Goal: Task Accomplishment & Management: Complete application form

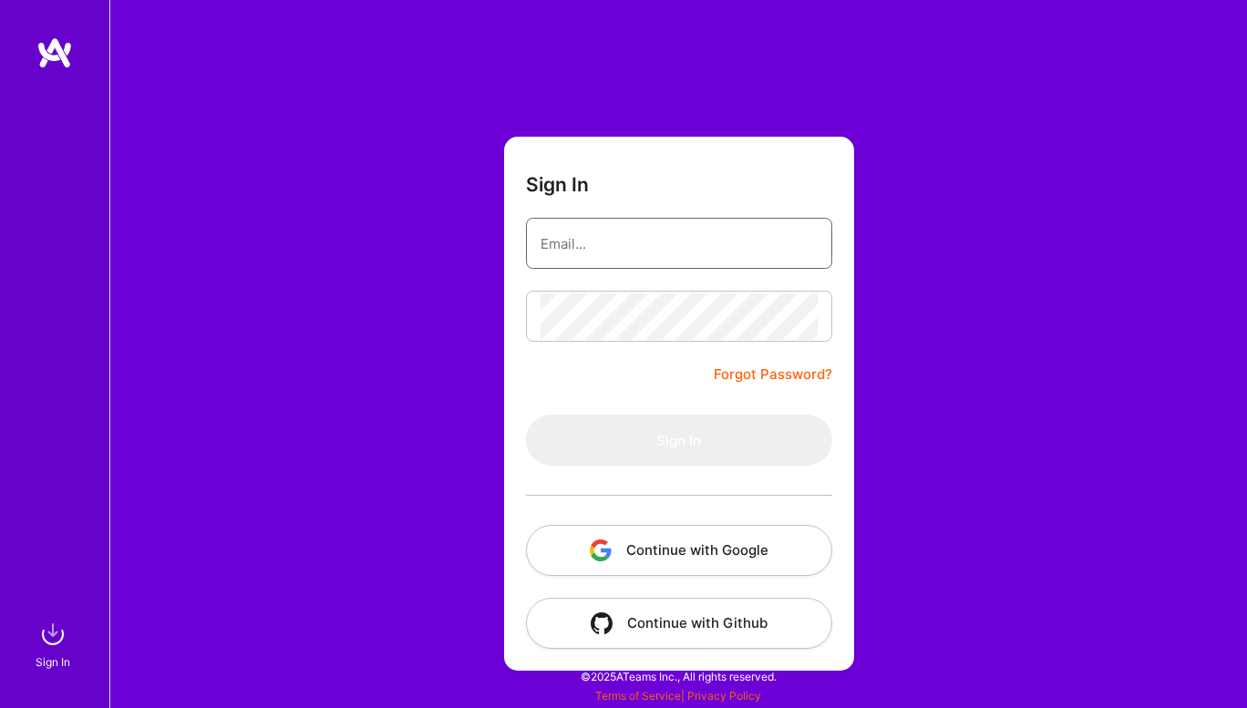
click at [663, 266] on input "email" at bounding box center [678, 244] width 277 height 46
type input "[EMAIL_ADDRESS][DOMAIN_NAME]"
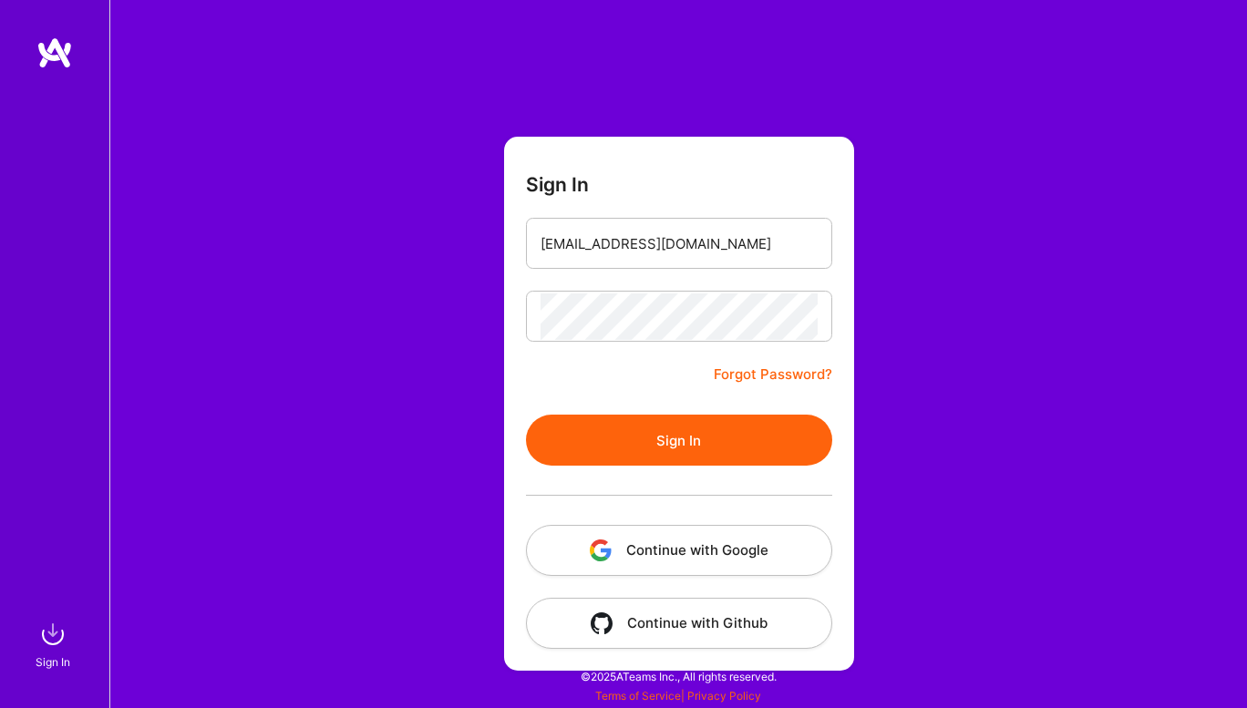
click at [626, 398] on form "Sign In [EMAIL_ADDRESS][DOMAIN_NAME] Forgot Password? Sign In Continue with Goo…" at bounding box center [679, 404] width 350 height 534
click at [634, 417] on button "Sign In" at bounding box center [679, 440] width 306 height 51
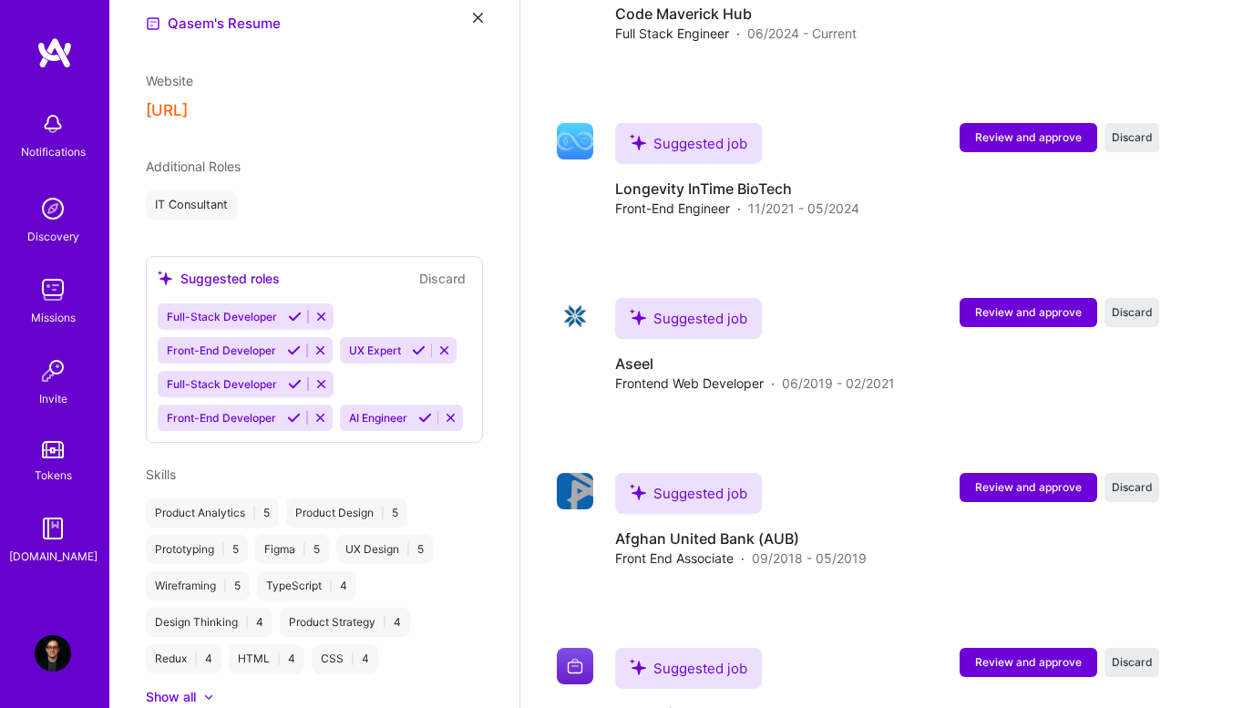
scroll to position [4183, 0]
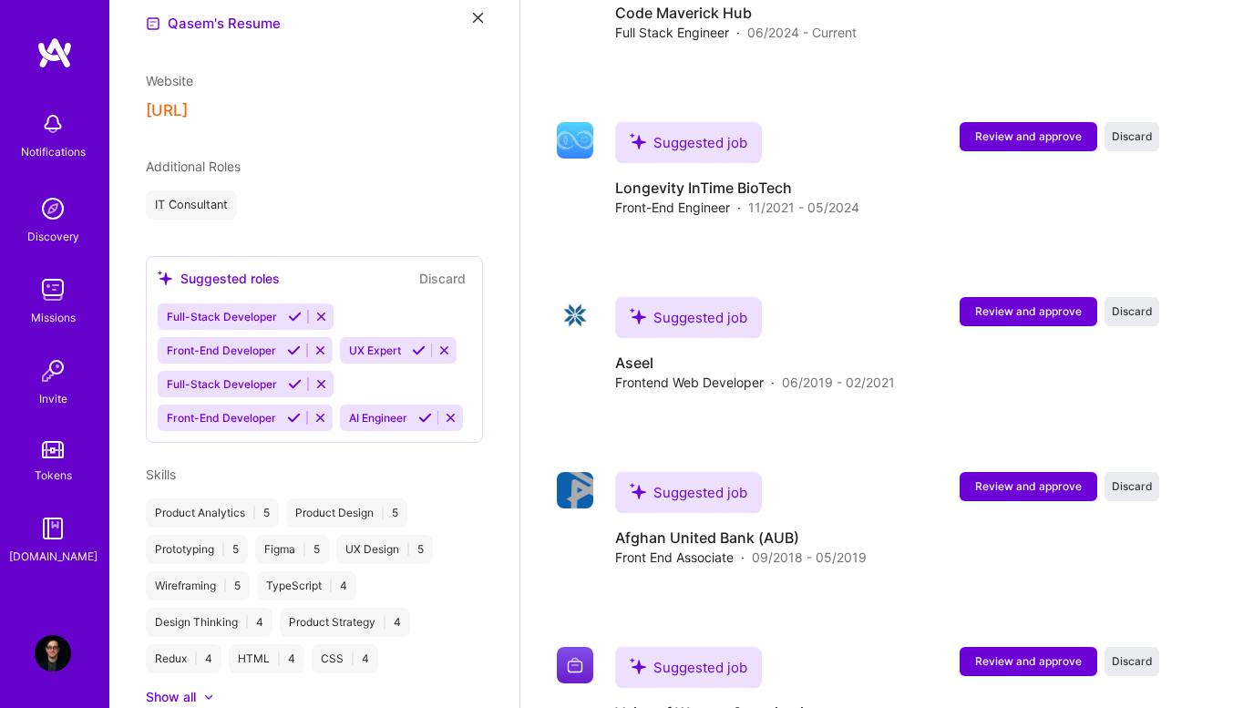
click at [57, 280] on img at bounding box center [53, 290] width 36 height 36
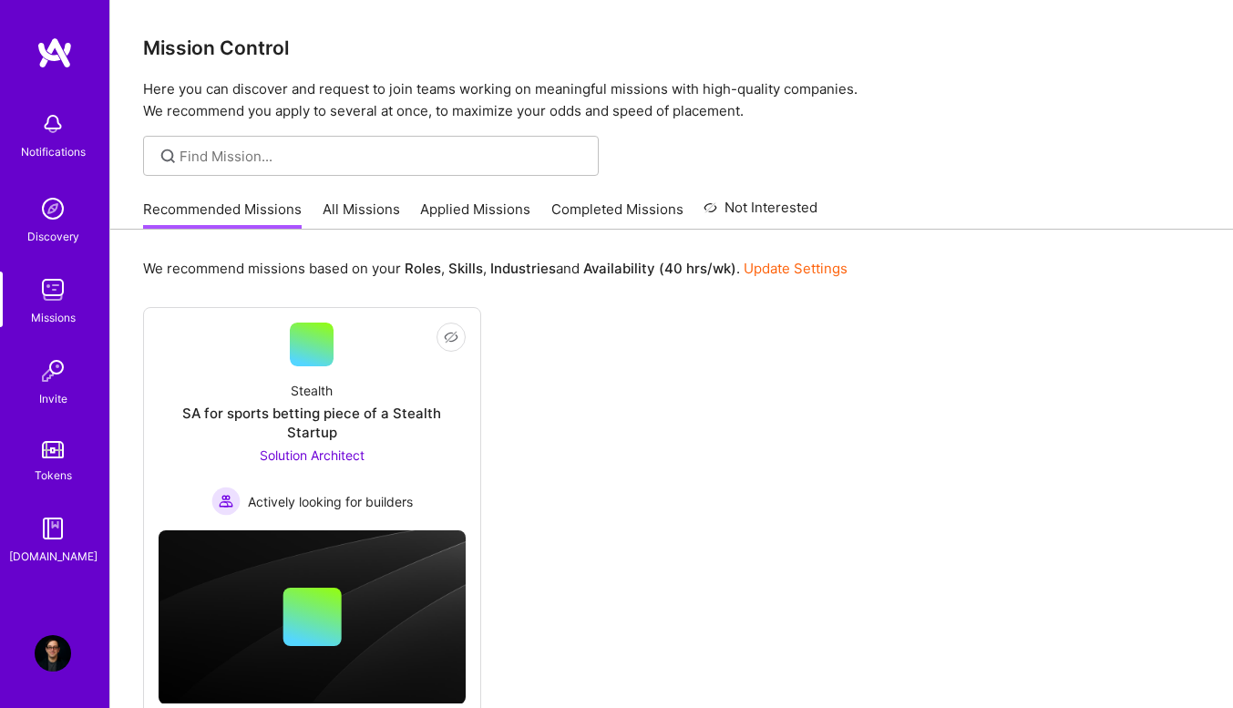
click at [471, 210] on link "Applied Missions" at bounding box center [475, 215] width 110 height 30
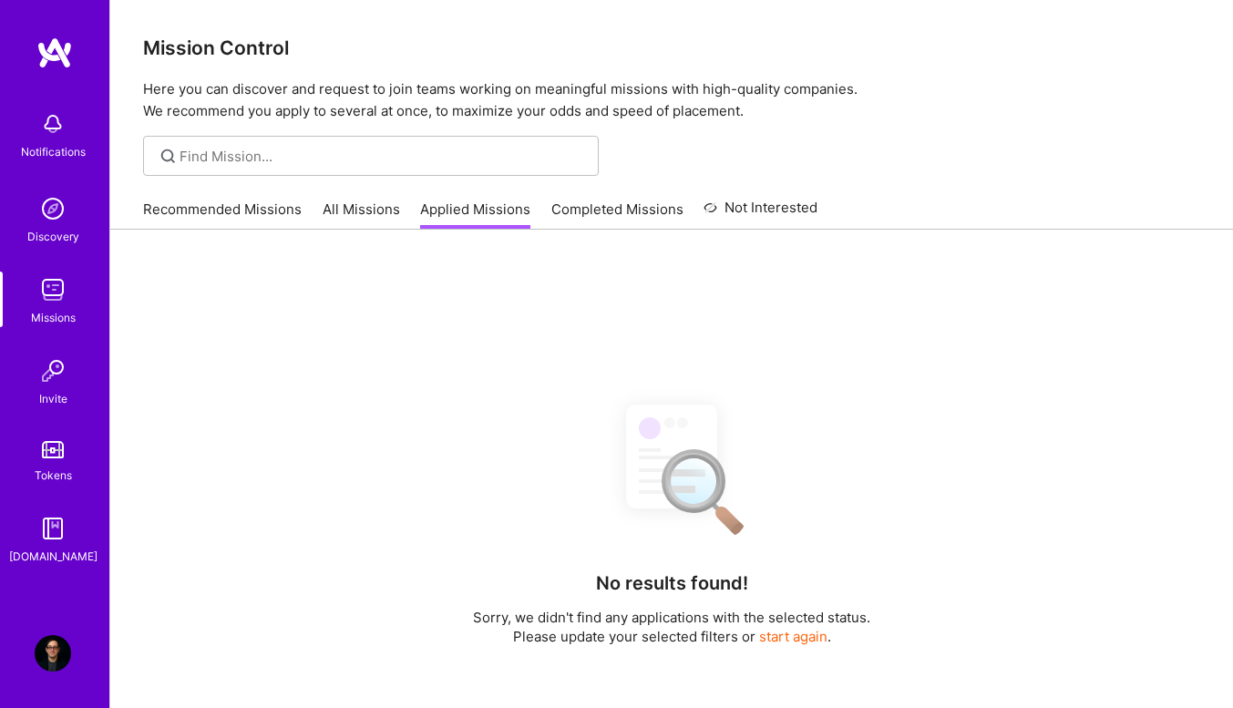
click at [609, 204] on link "Completed Missions" at bounding box center [617, 215] width 132 height 30
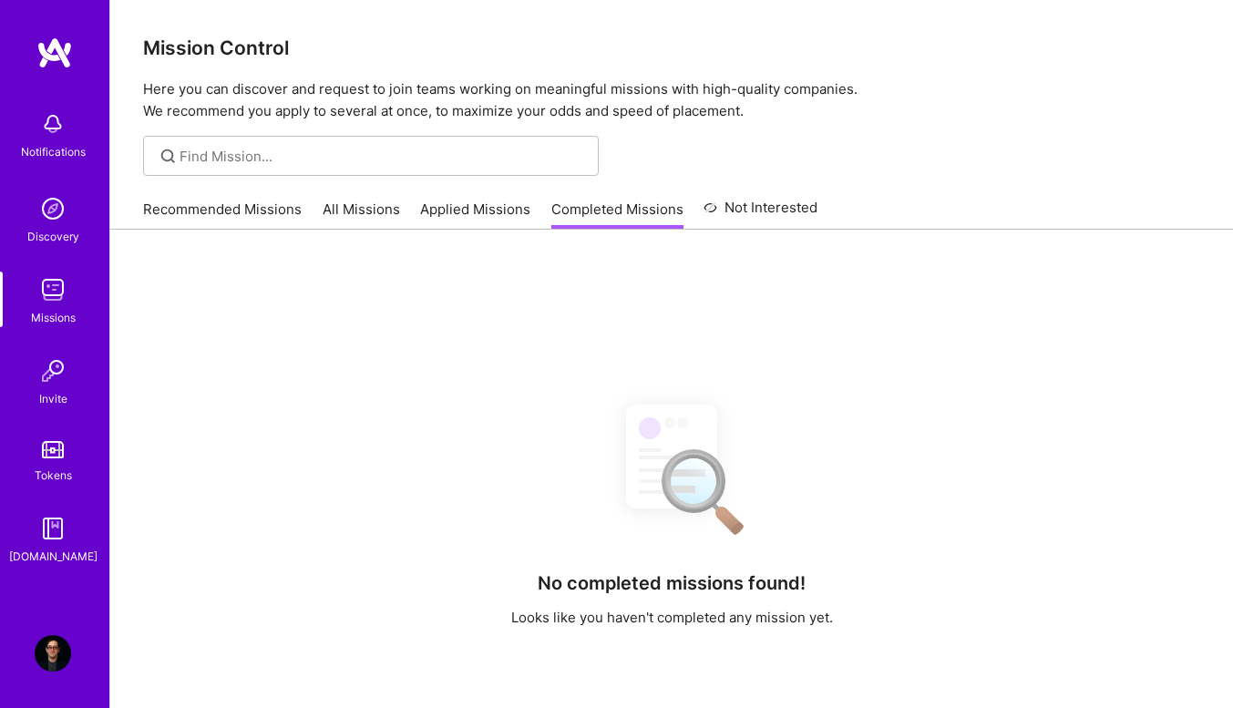
click at [361, 221] on link "All Missions" at bounding box center [361, 215] width 77 height 30
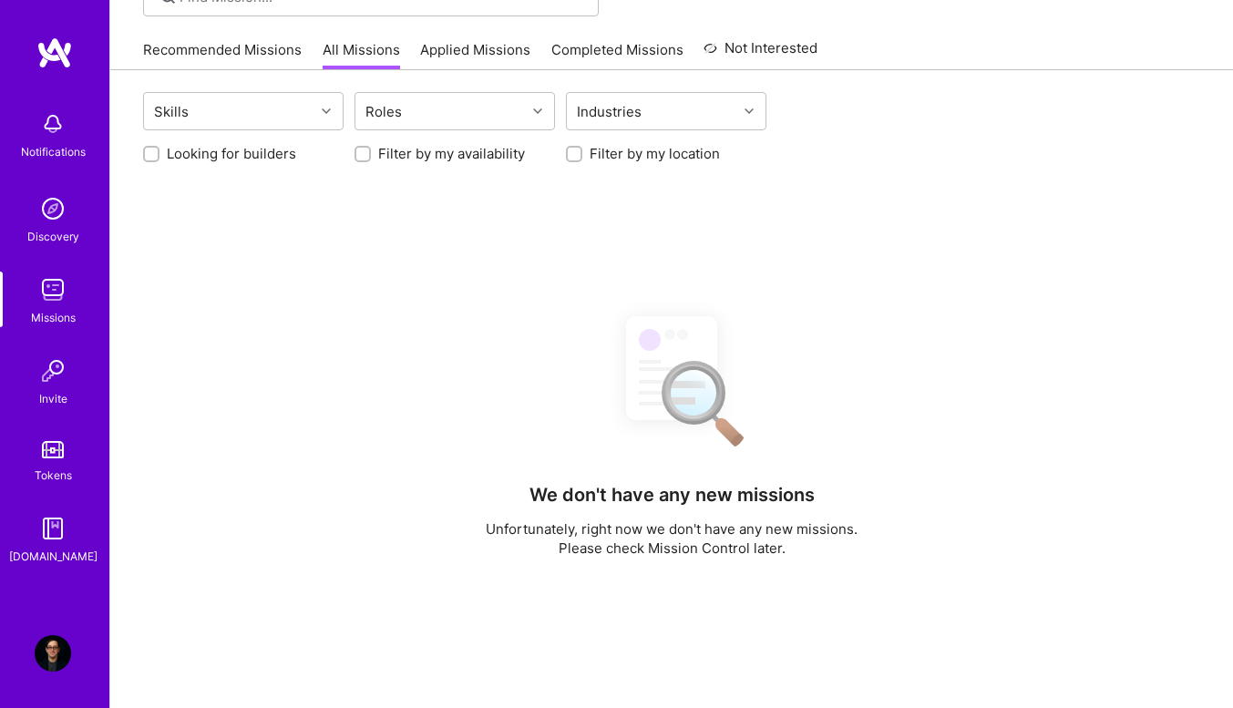
scroll to position [160, 0]
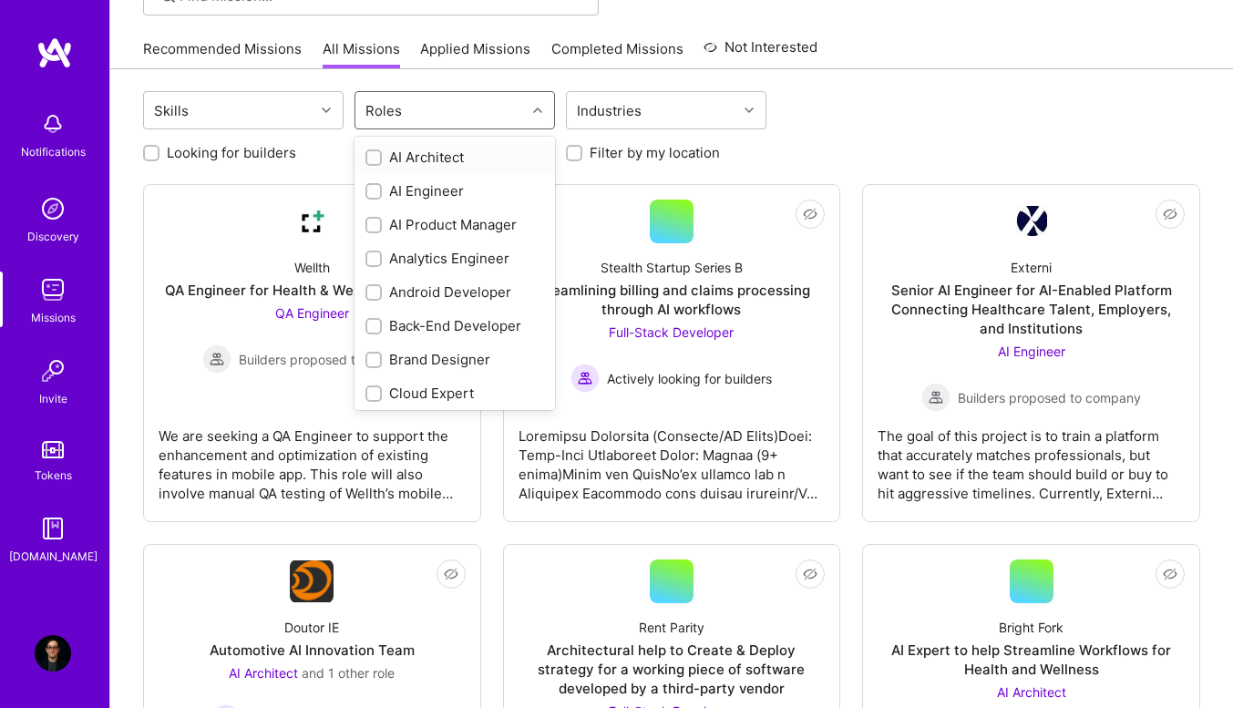
click at [436, 116] on div "Roles" at bounding box center [440, 110] width 170 height 36
click at [376, 219] on input "checkbox" at bounding box center [375, 225] width 13 height 13
checkbox input "true"
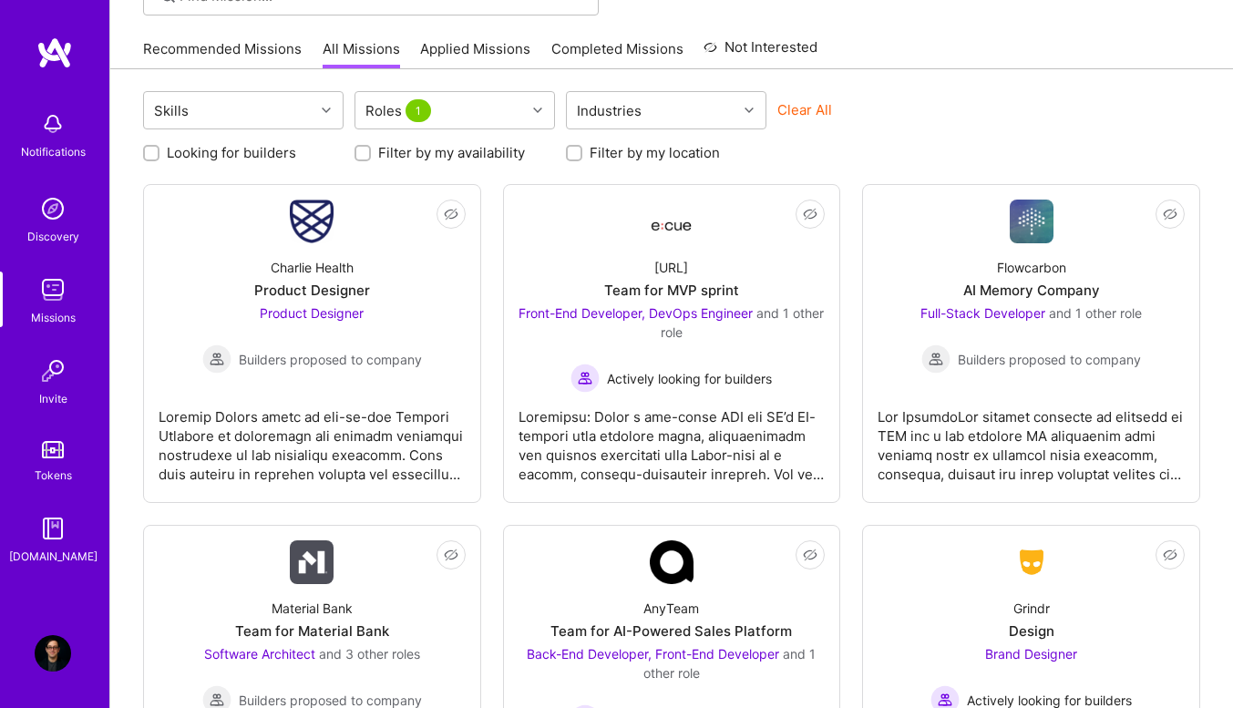
click at [867, 121] on div "Clear All" at bounding box center [877, 117] width 201 height 34
click at [62, 639] on img at bounding box center [53, 653] width 36 height 36
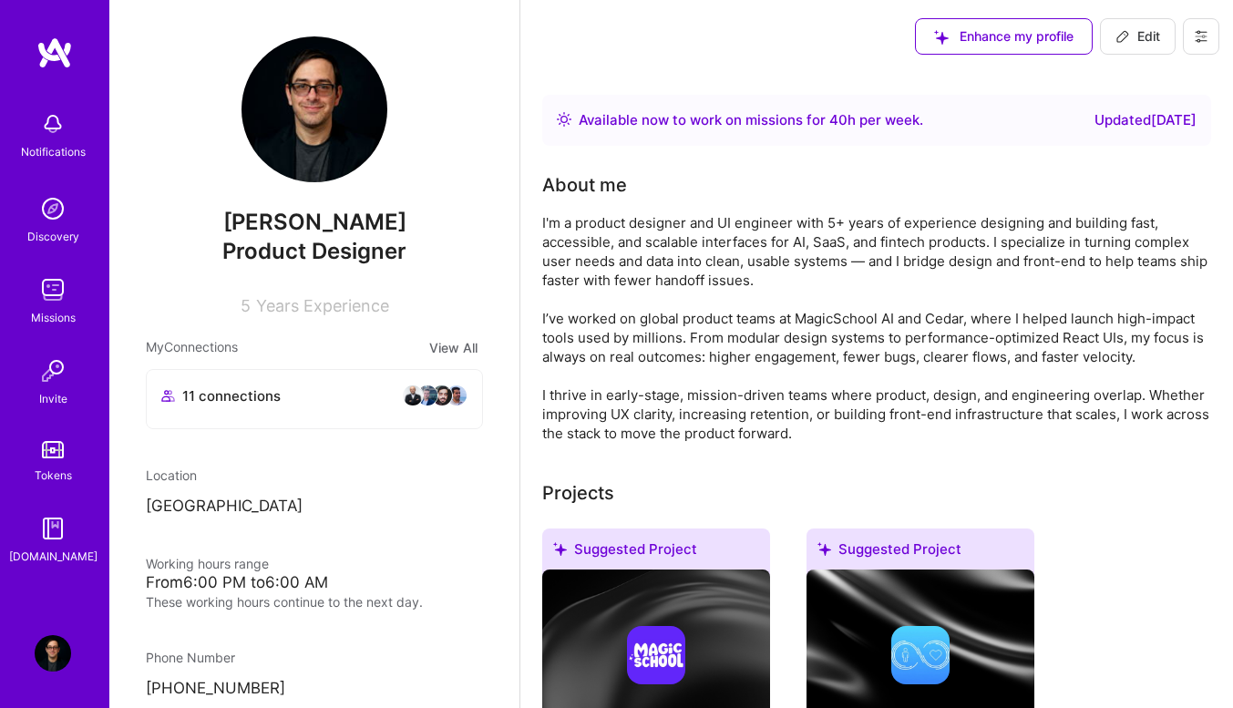
click at [1123, 42] on icon at bounding box center [1123, 36] width 15 height 15
select select "Right Now"
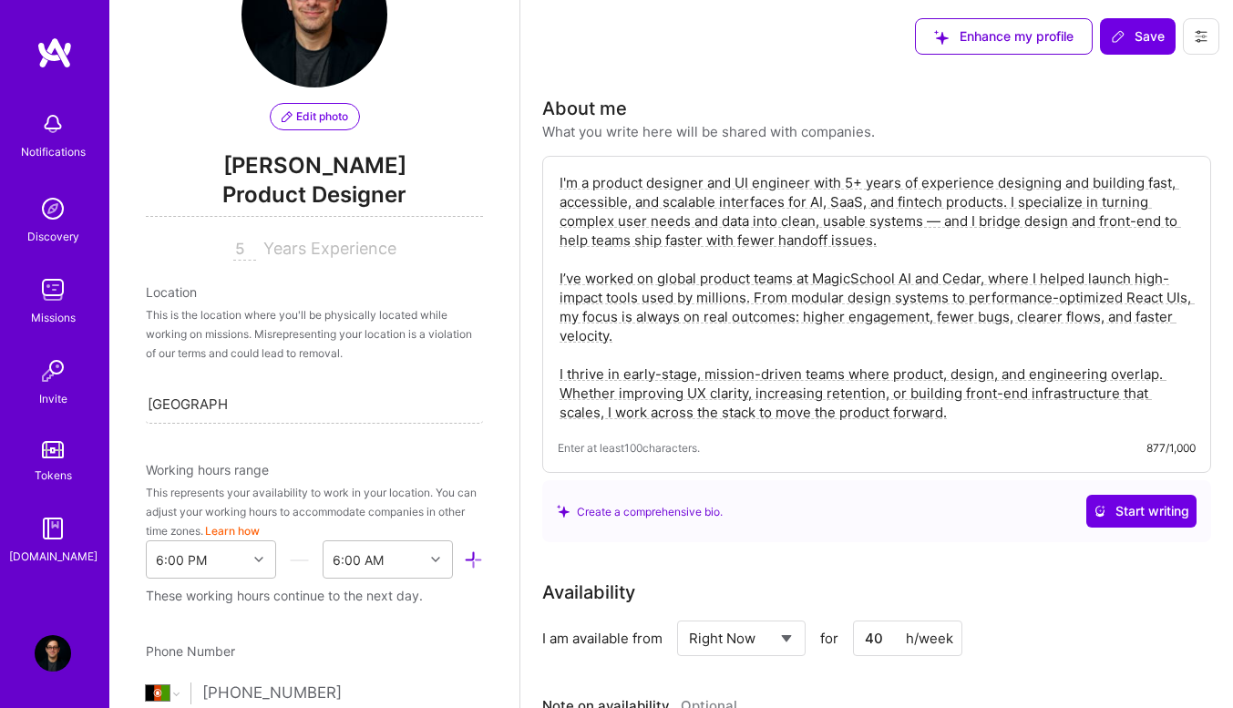
scroll to position [94, 0]
click at [354, 417] on div "[GEOGRAPHIC_DATA] [GEOGRAPHIC_DATA]" at bounding box center [314, 405] width 337 height 38
click at [354, 417] on div "[GEOGRAPHIC_DATA]" at bounding box center [314, 405] width 337 height 38
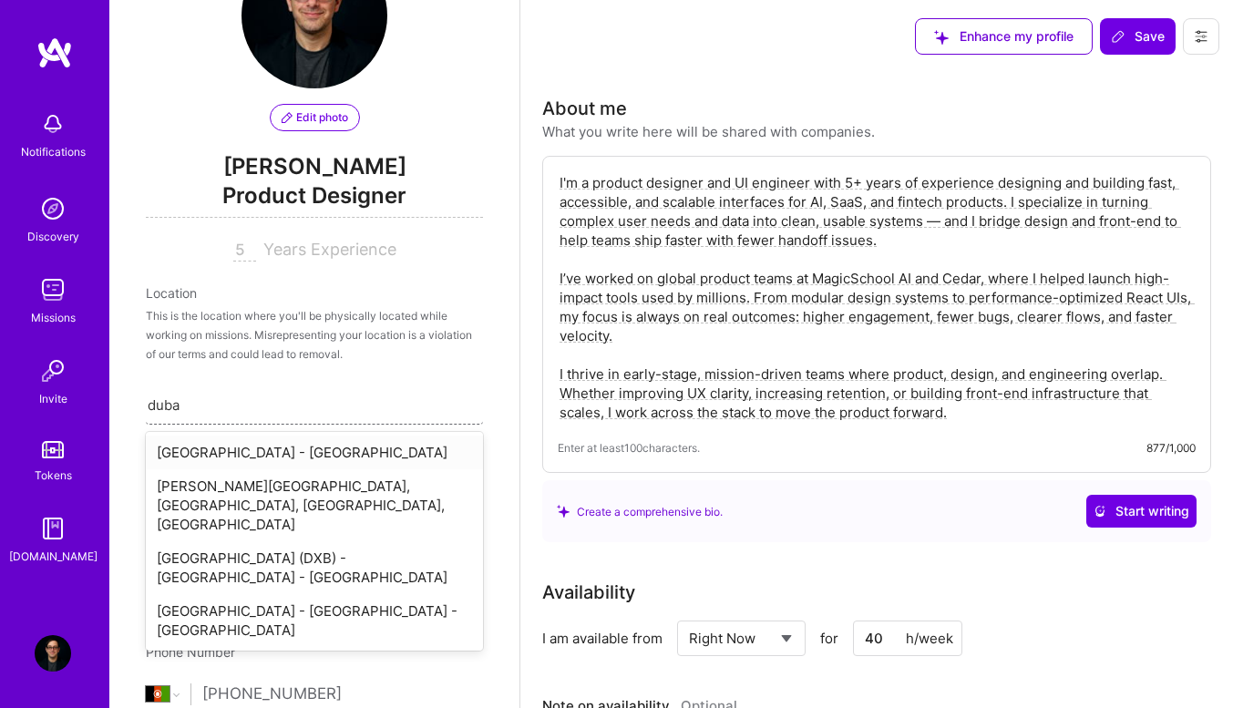
type input "[GEOGRAPHIC_DATA]"
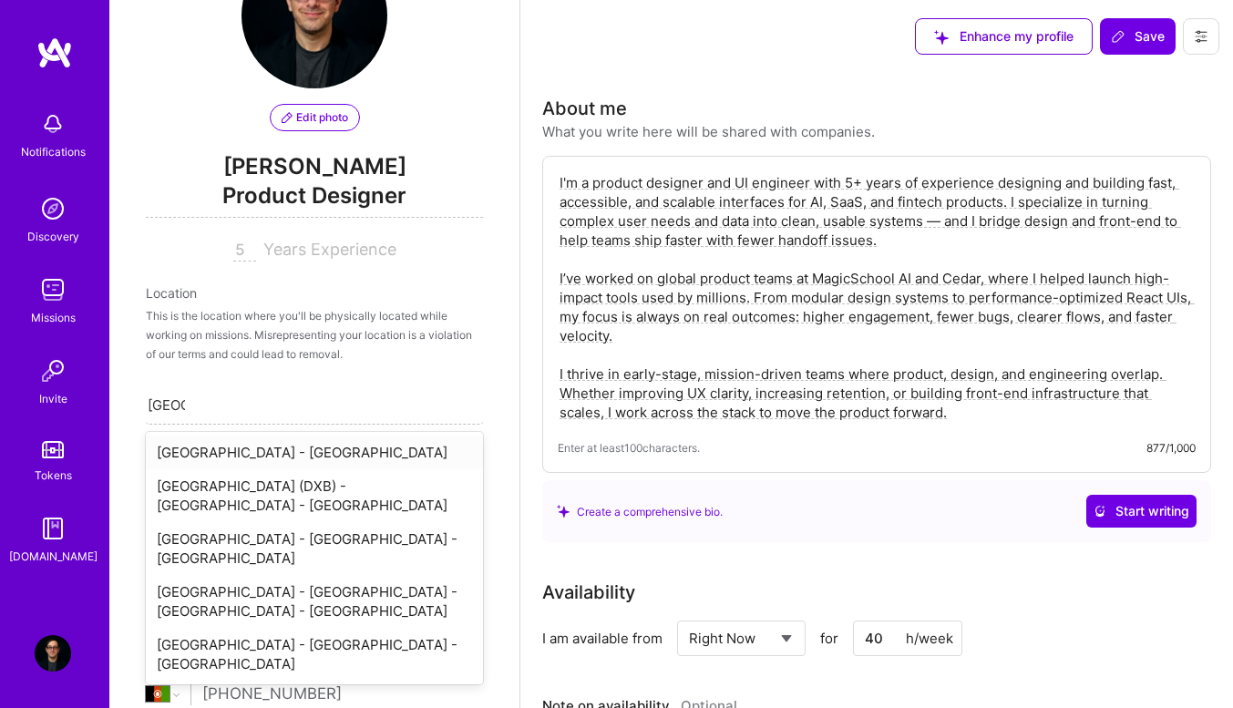
click at [311, 442] on div "[GEOGRAPHIC_DATA] - [GEOGRAPHIC_DATA]" at bounding box center [314, 453] width 337 height 34
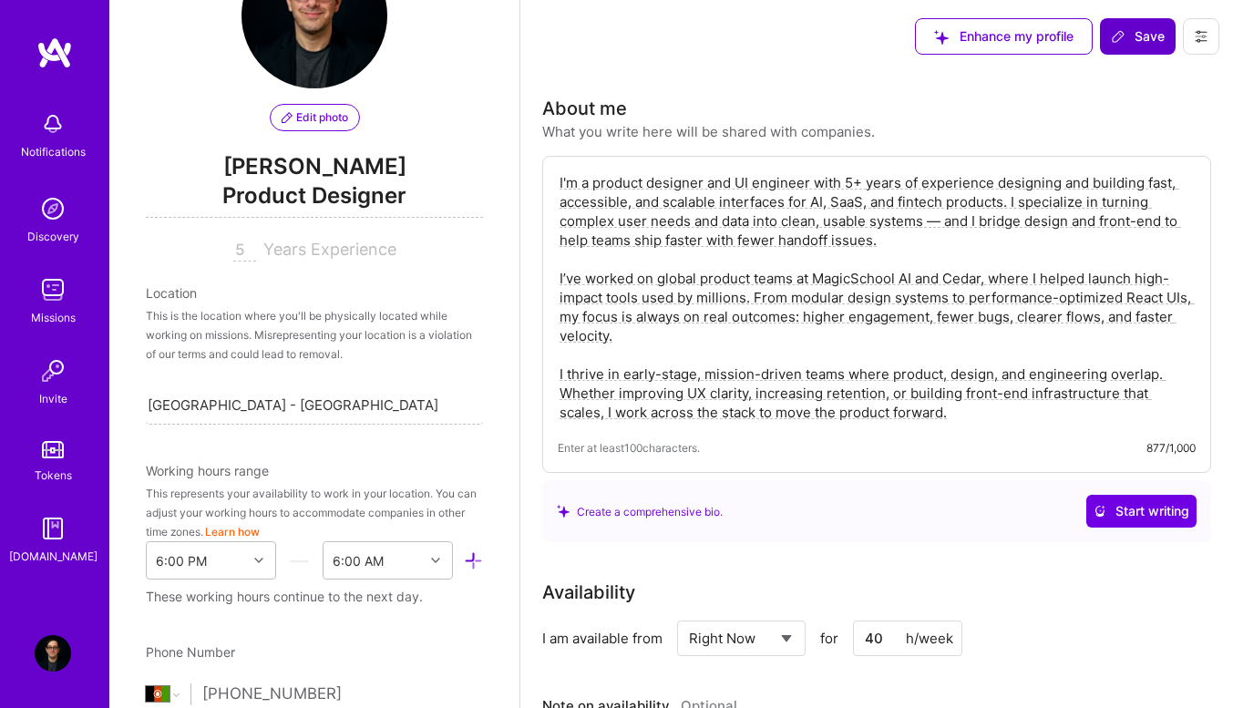
click at [1144, 43] on span "Save" at bounding box center [1138, 36] width 54 height 18
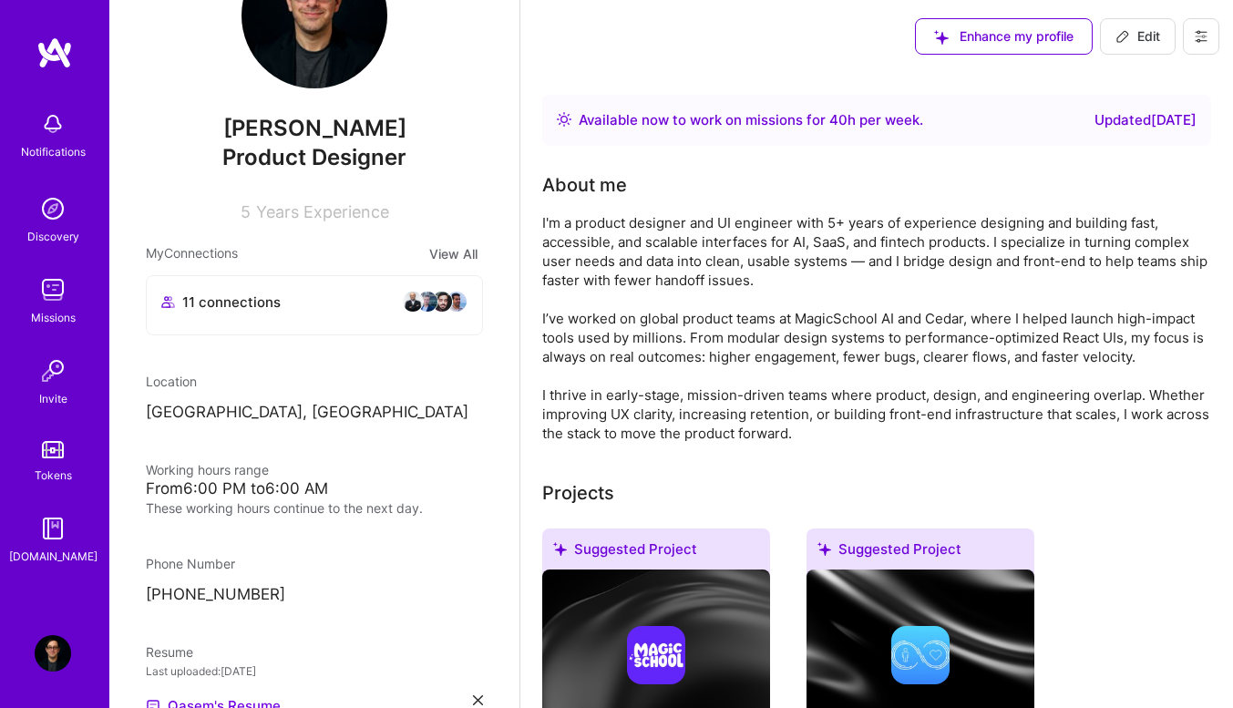
click at [51, 302] on img at bounding box center [53, 290] width 36 height 36
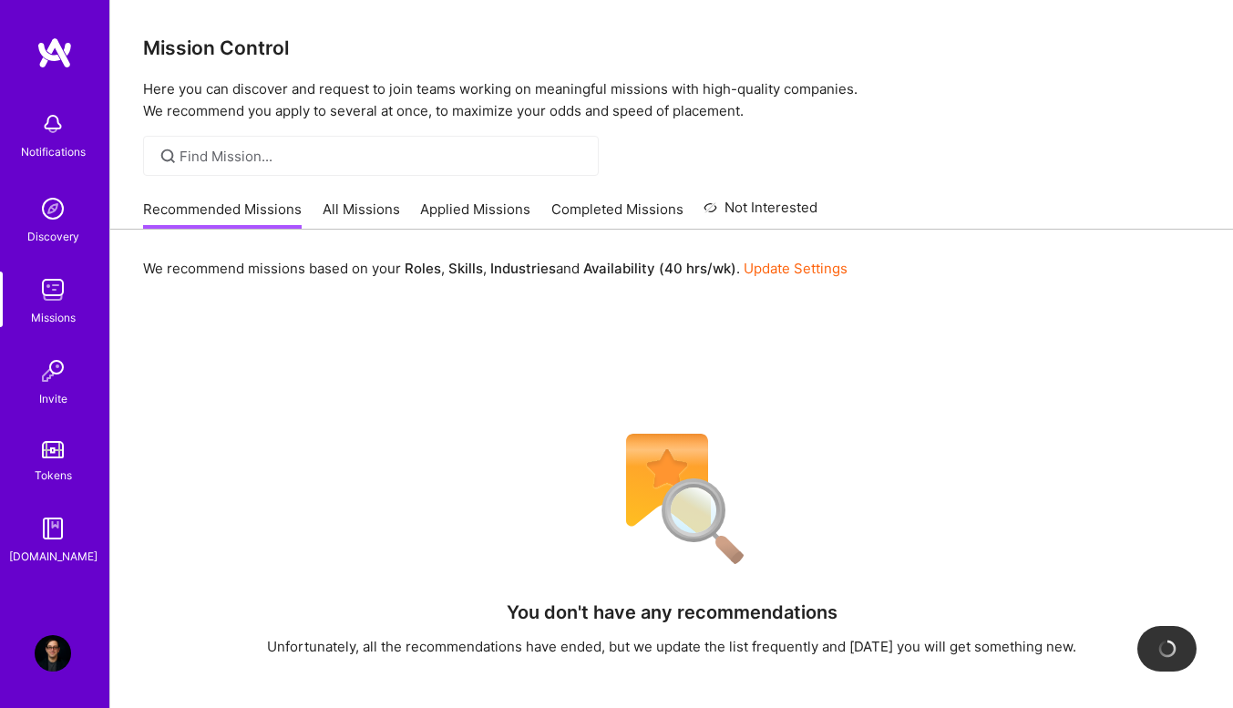
click at [241, 206] on link "Recommended Missions" at bounding box center [222, 215] width 159 height 30
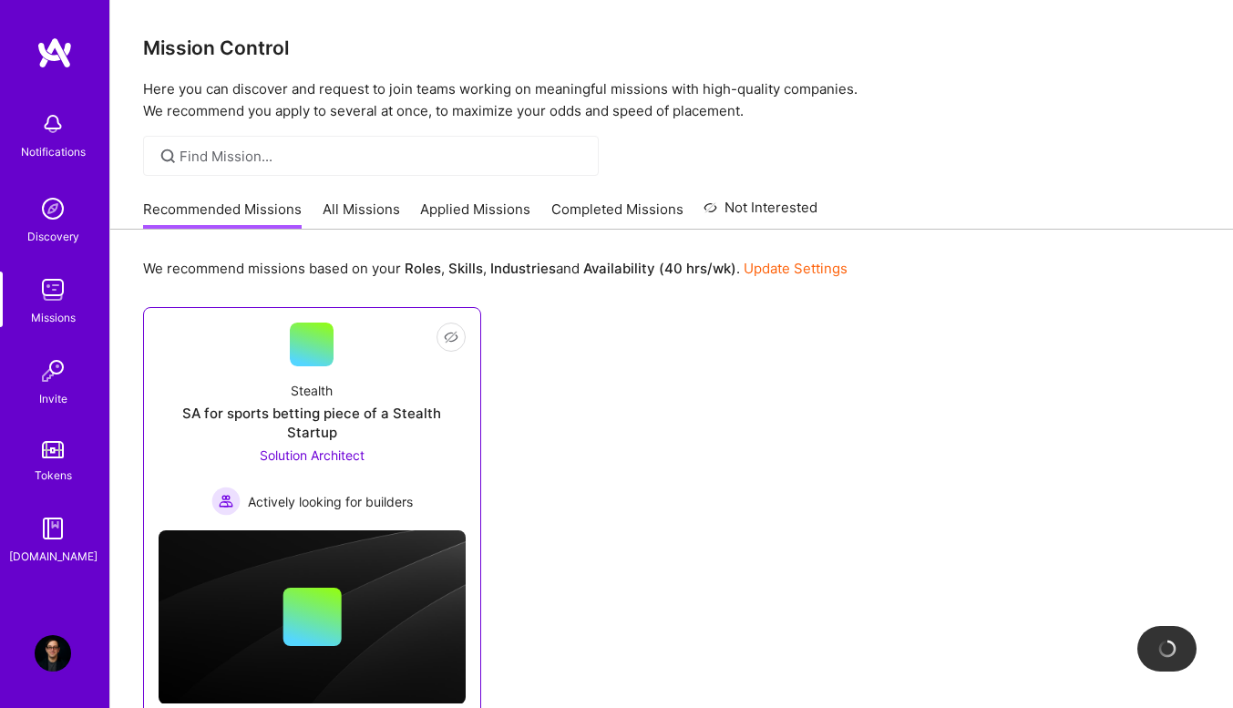
click at [399, 423] on div "SA for sports betting piece of a Stealth Startup" at bounding box center [312, 423] width 307 height 38
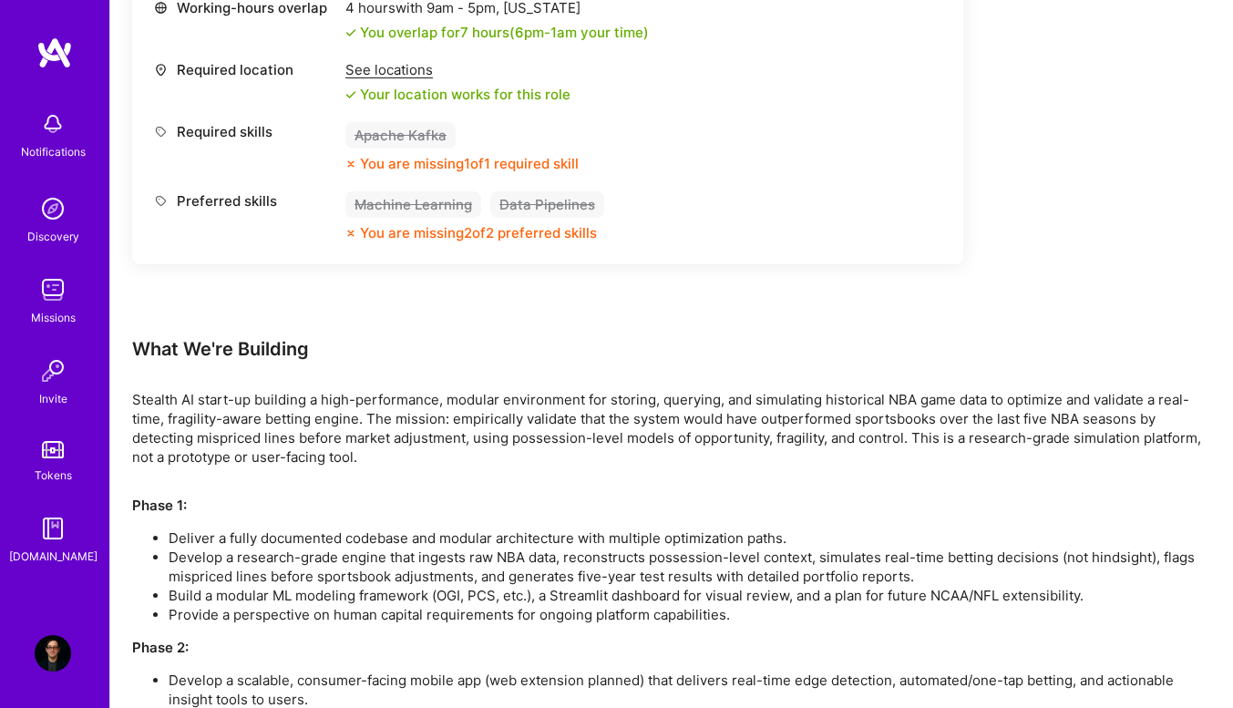
scroll to position [1026, 0]
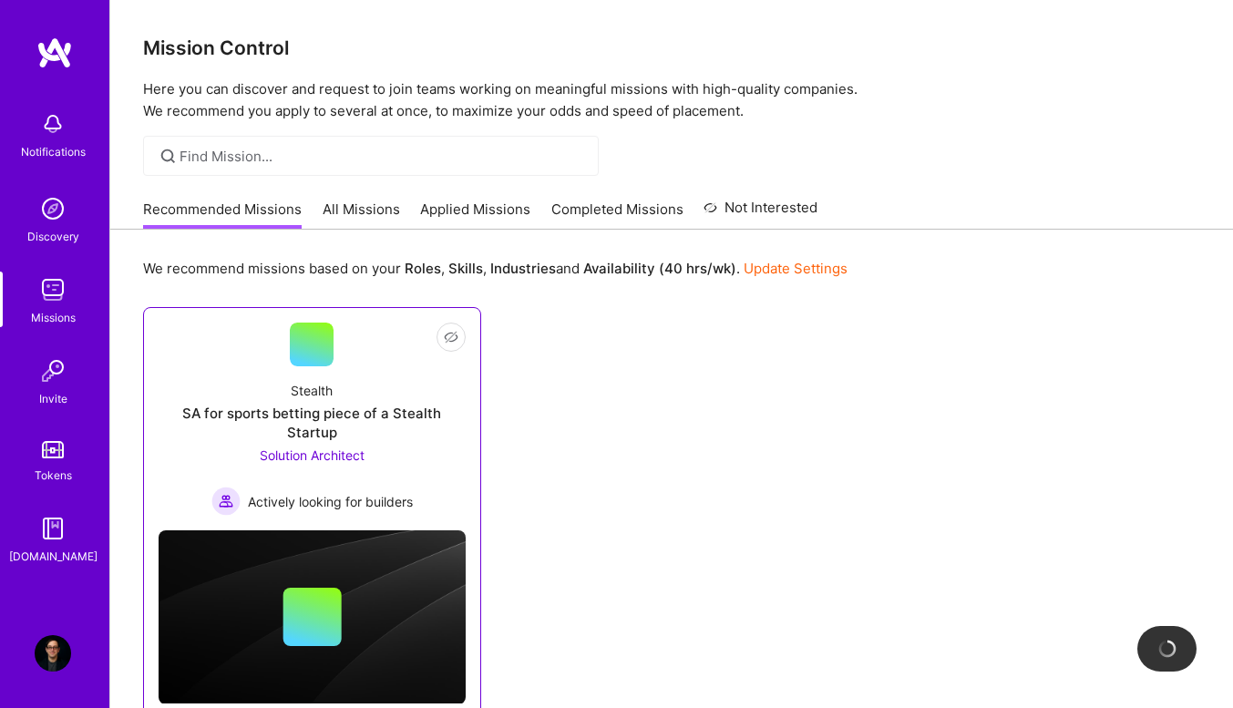
click at [328, 448] on span "Solution Architect" at bounding box center [312, 455] width 105 height 15
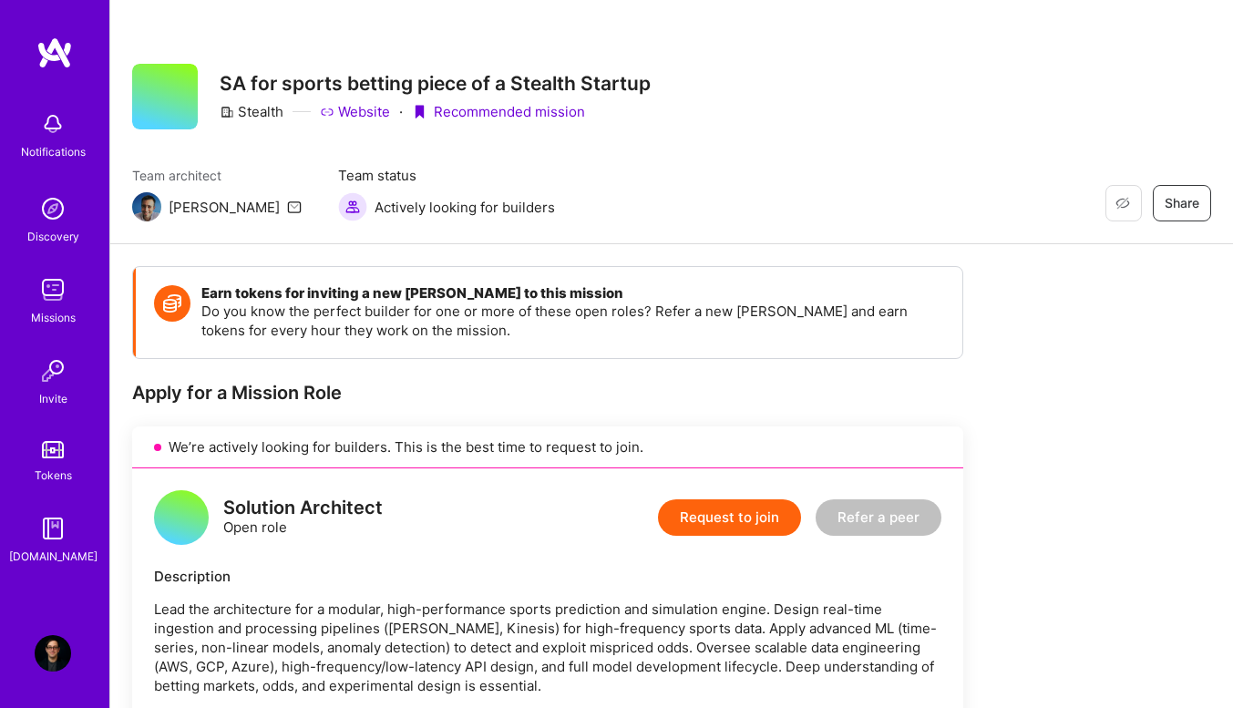
click at [369, 108] on link "Website" at bounding box center [355, 111] width 70 height 19
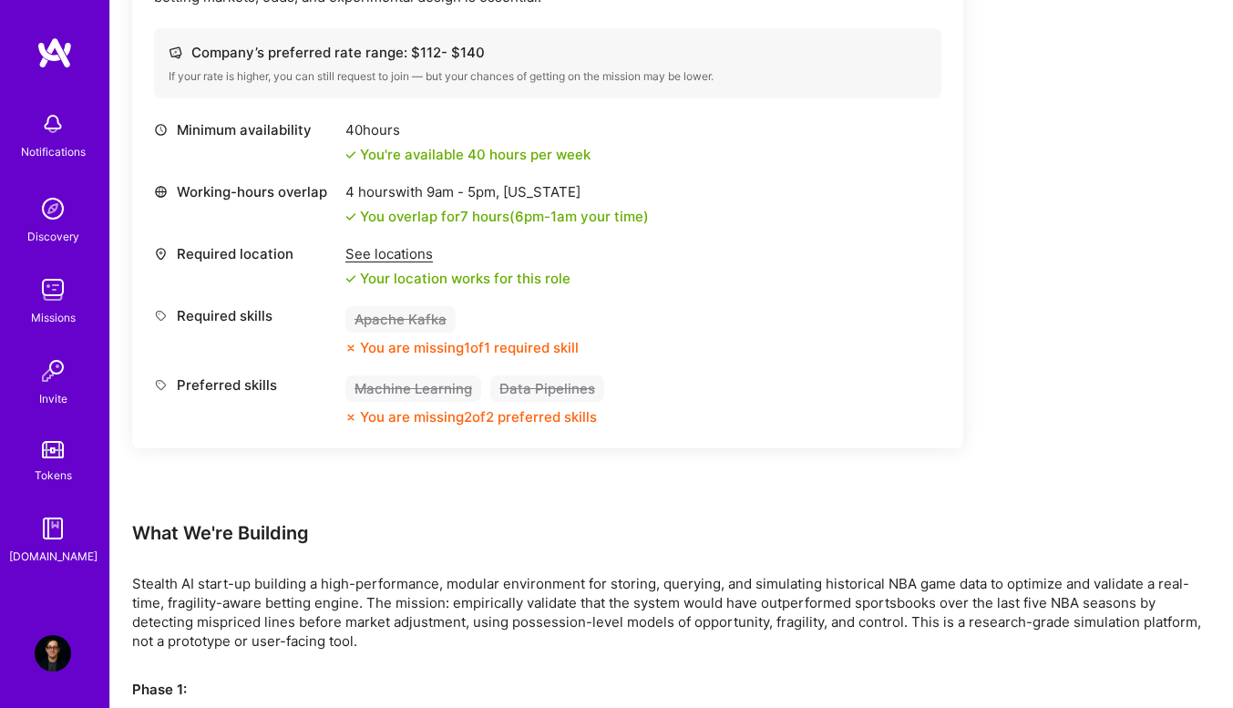
scroll to position [690, 0]
click at [385, 257] on div "See locations" at bounding box center [457, 252] width 225 height 19
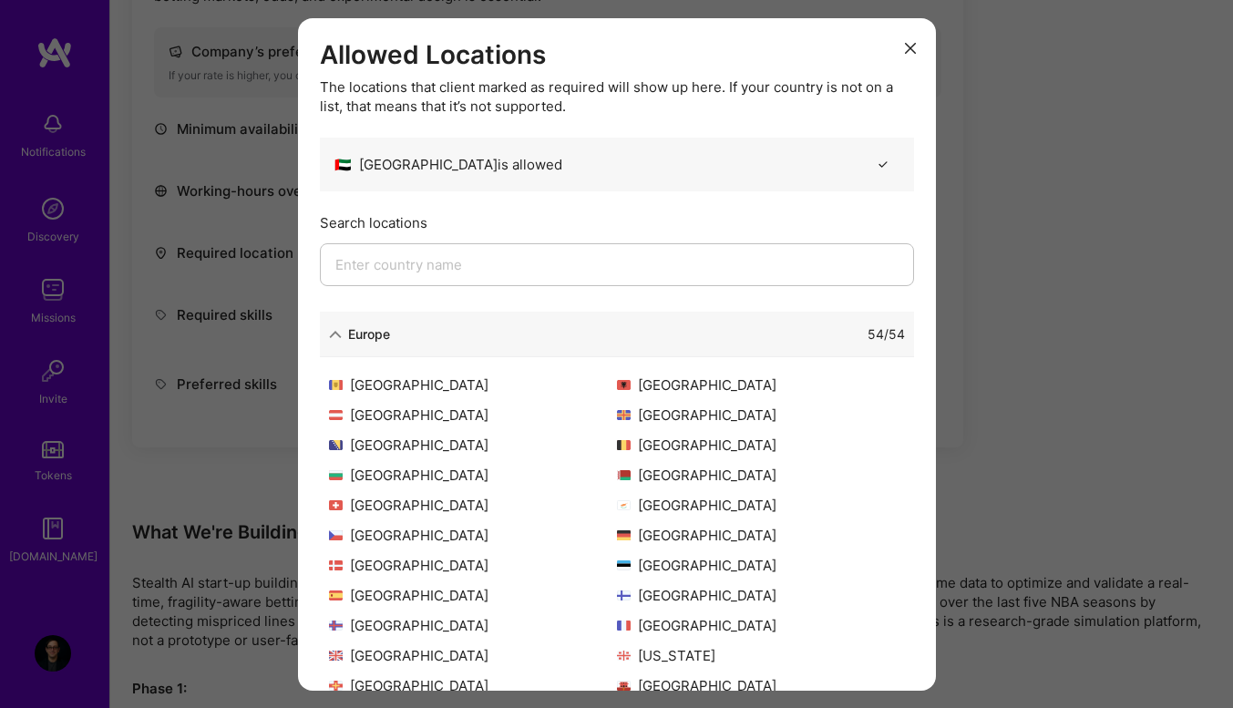
click at [335, 340] on div "Europe" at bounding box center [359, 333] width 61 height 19
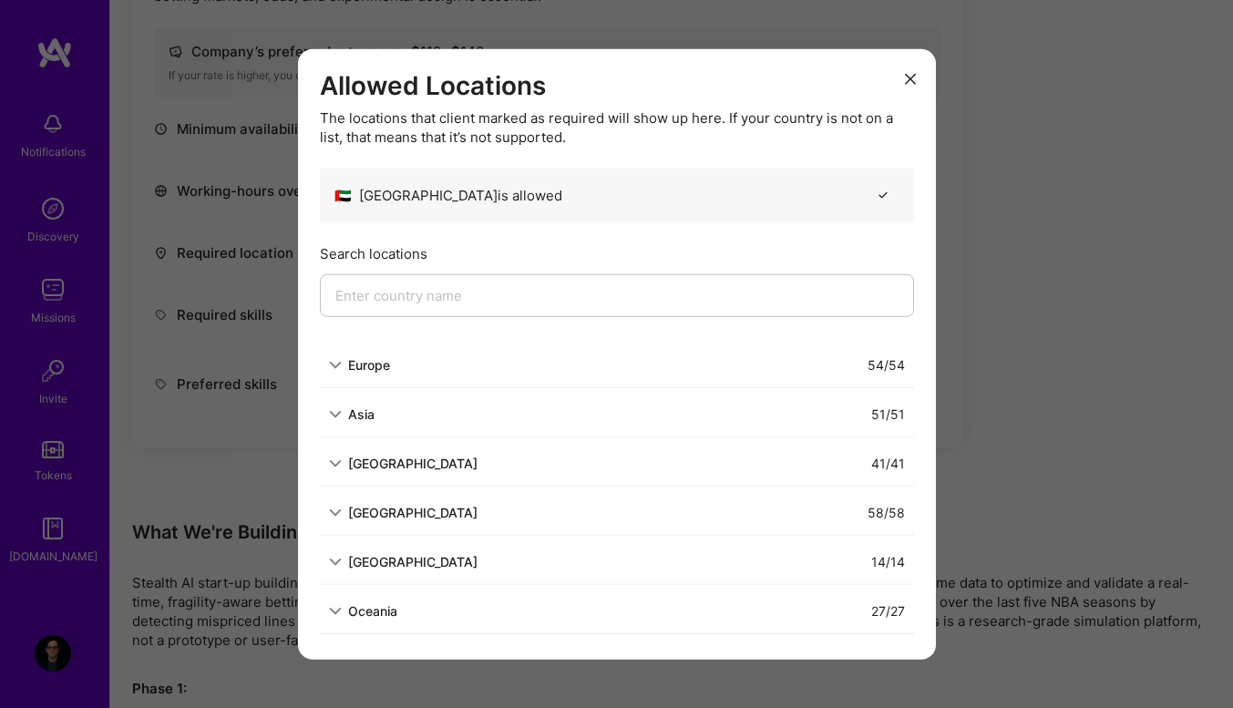
click at [339, 409] on icon "modal" at bounding box center [335, 413] width 13 height 13
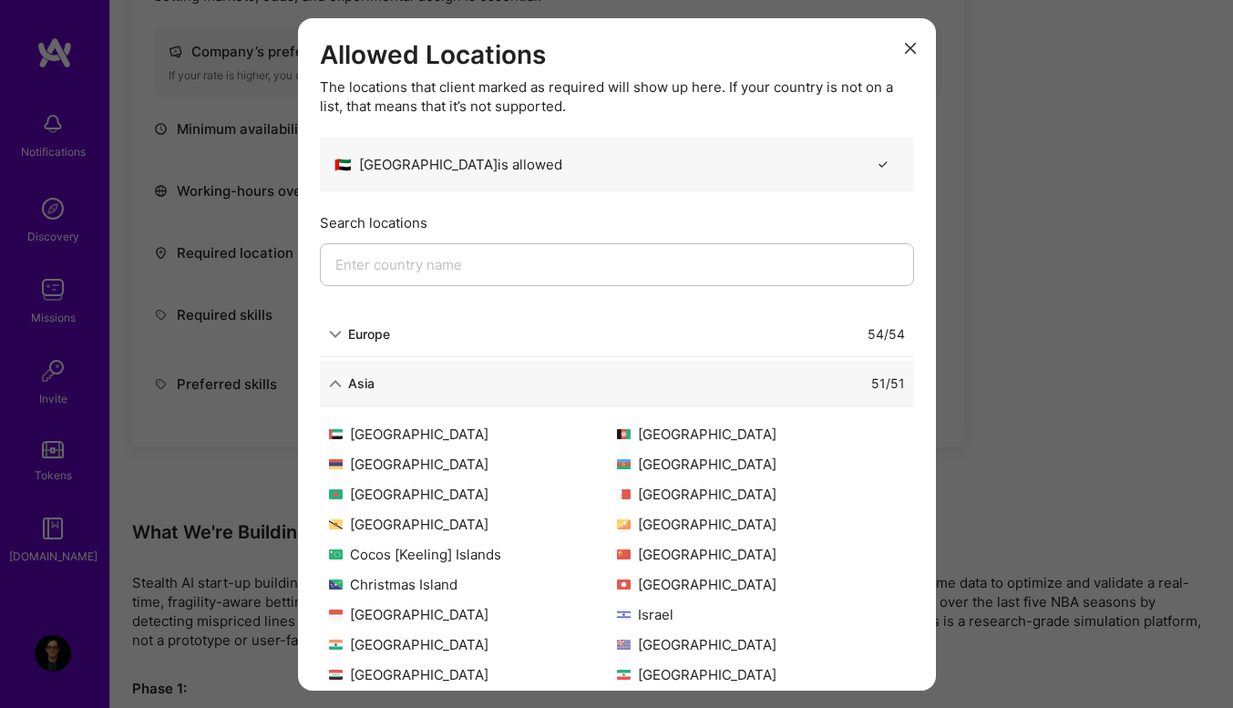
click at [331, 386] on icon "modal" at bounding box center [335, 383] width 13 height 13
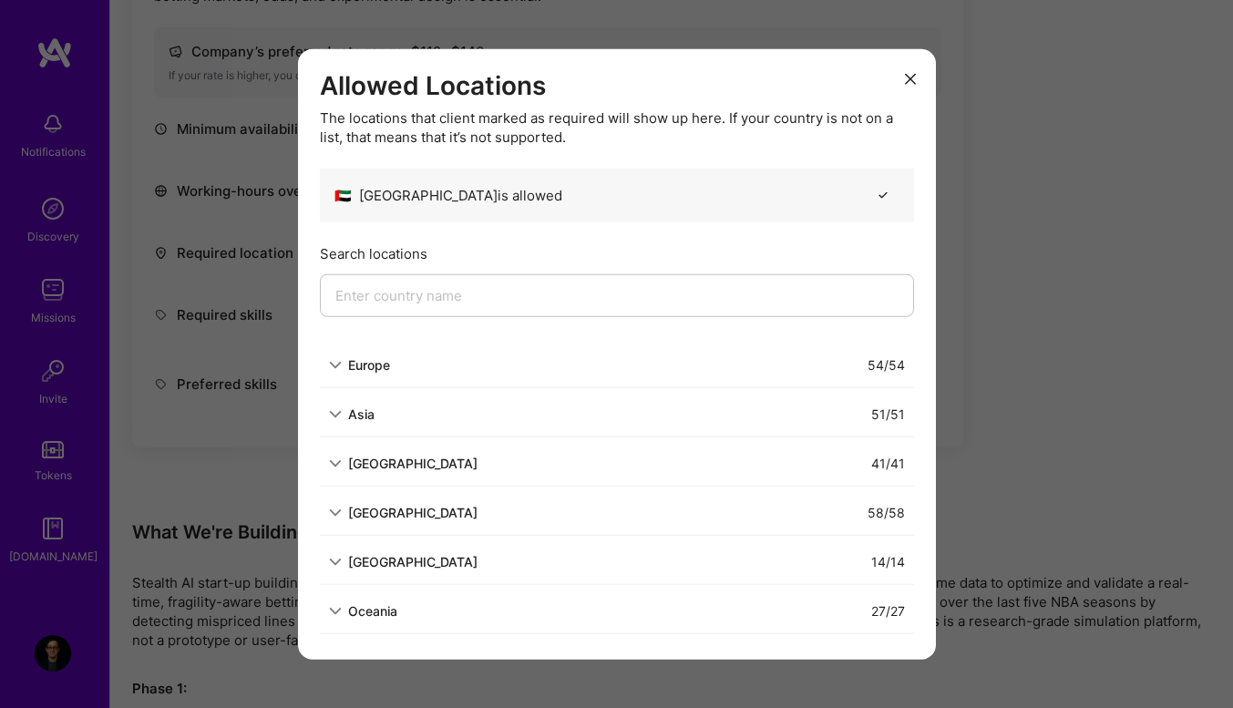
click at [921, 78] on button "modal" at bounding box center [911, 78] width 22 height 30
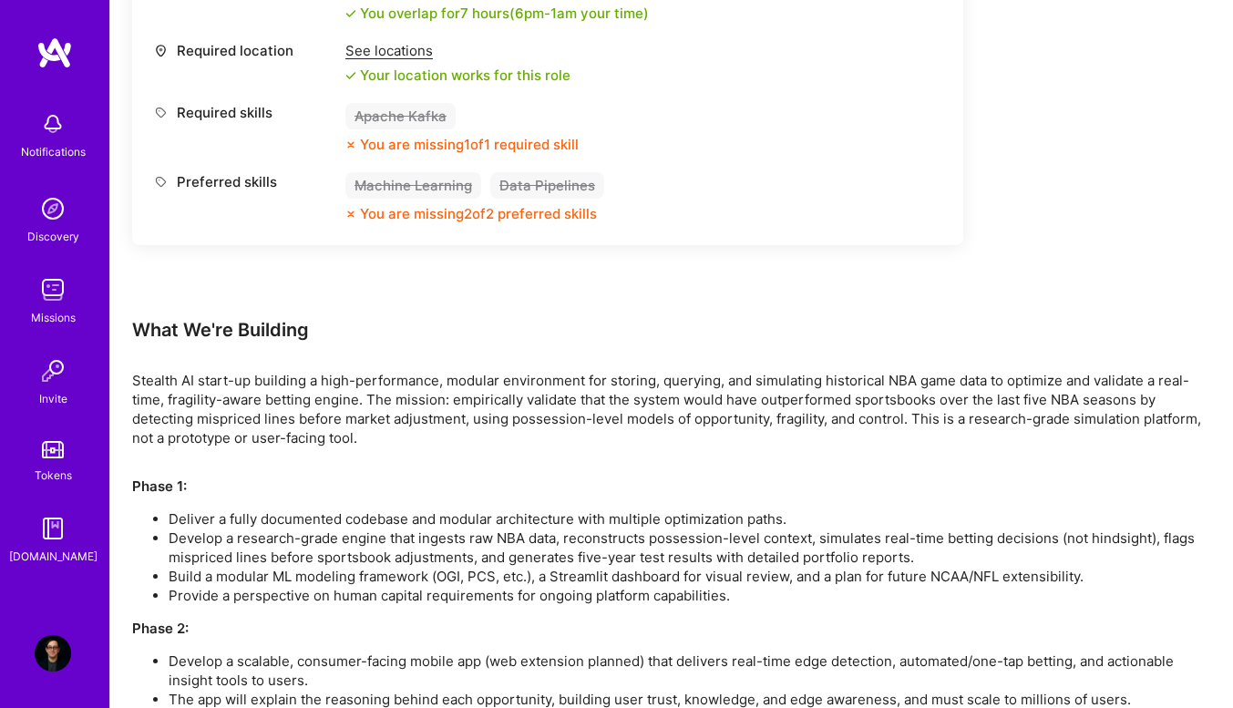
scroll to position [1026, 0]
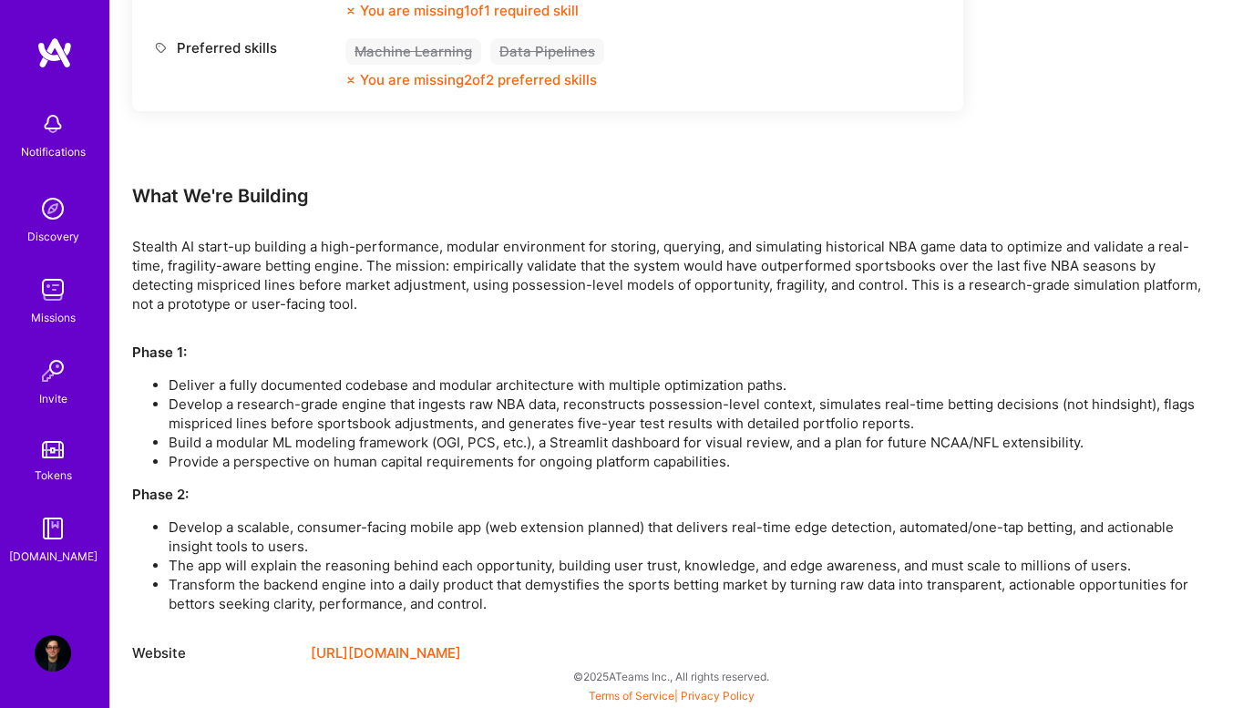
click at [426, 644] on link "[URL][DOMAIN_NAME]" at bounding box center [386, 654] width 150 height 22
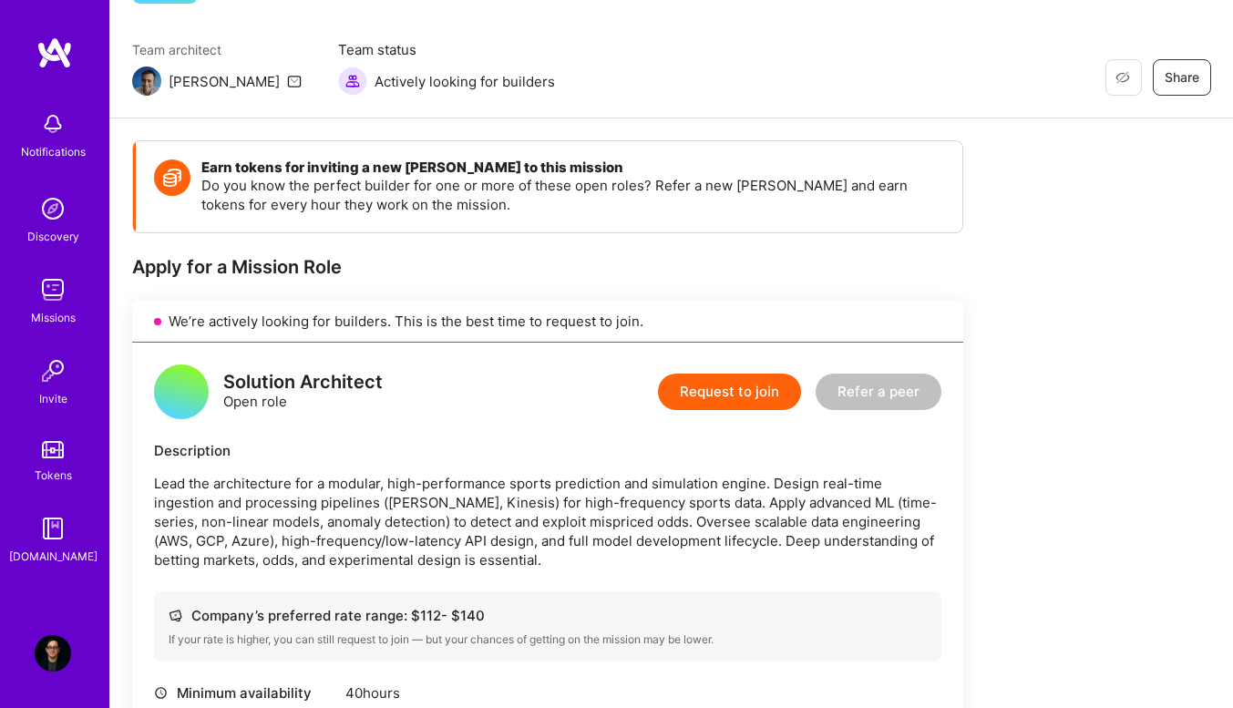
scroll to position [123, 0]
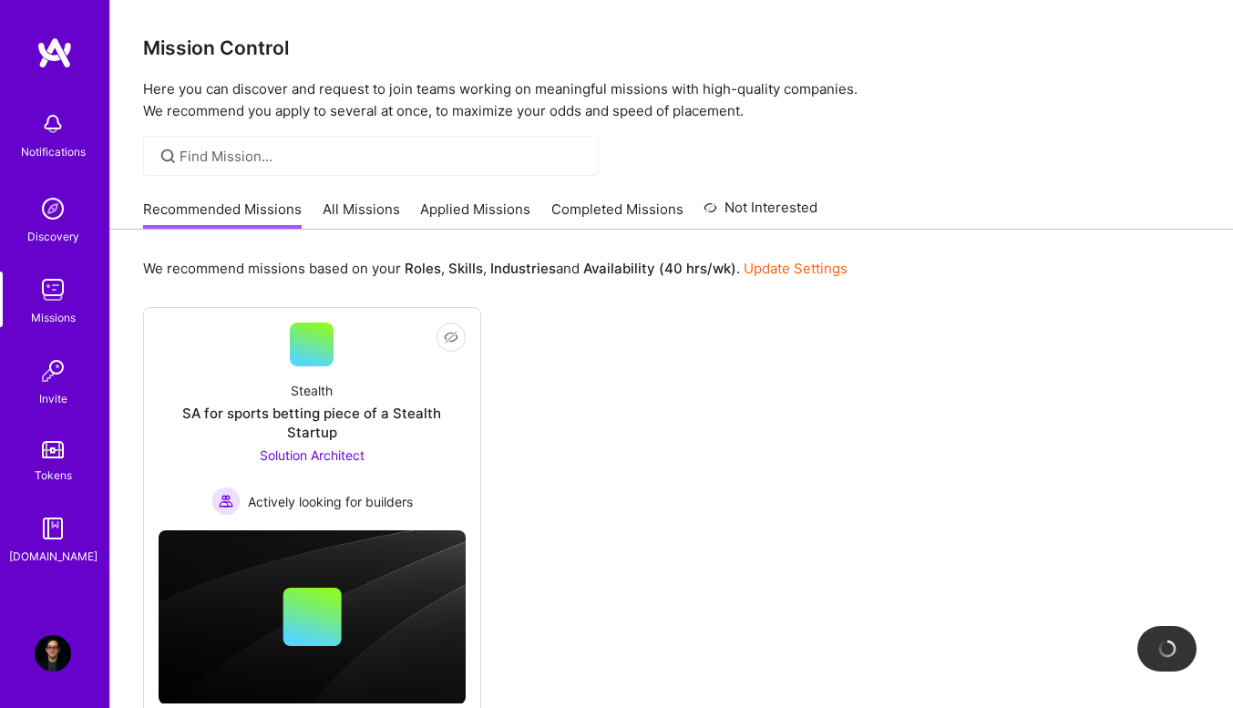
click at [46, 663] on img at bounding box center [53, 653] width 36 height 36
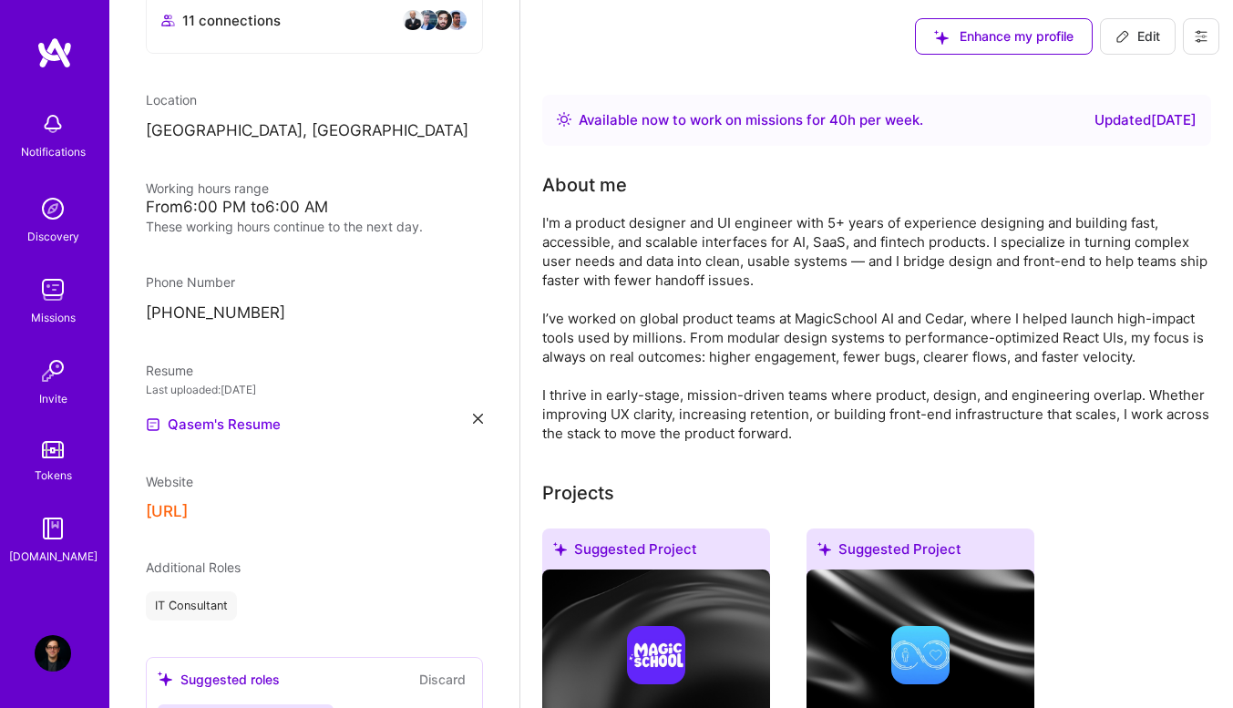
scroll to position [377, 0]
click at [57, 303] on img at bounding box center [53, 290] width 36 height 36
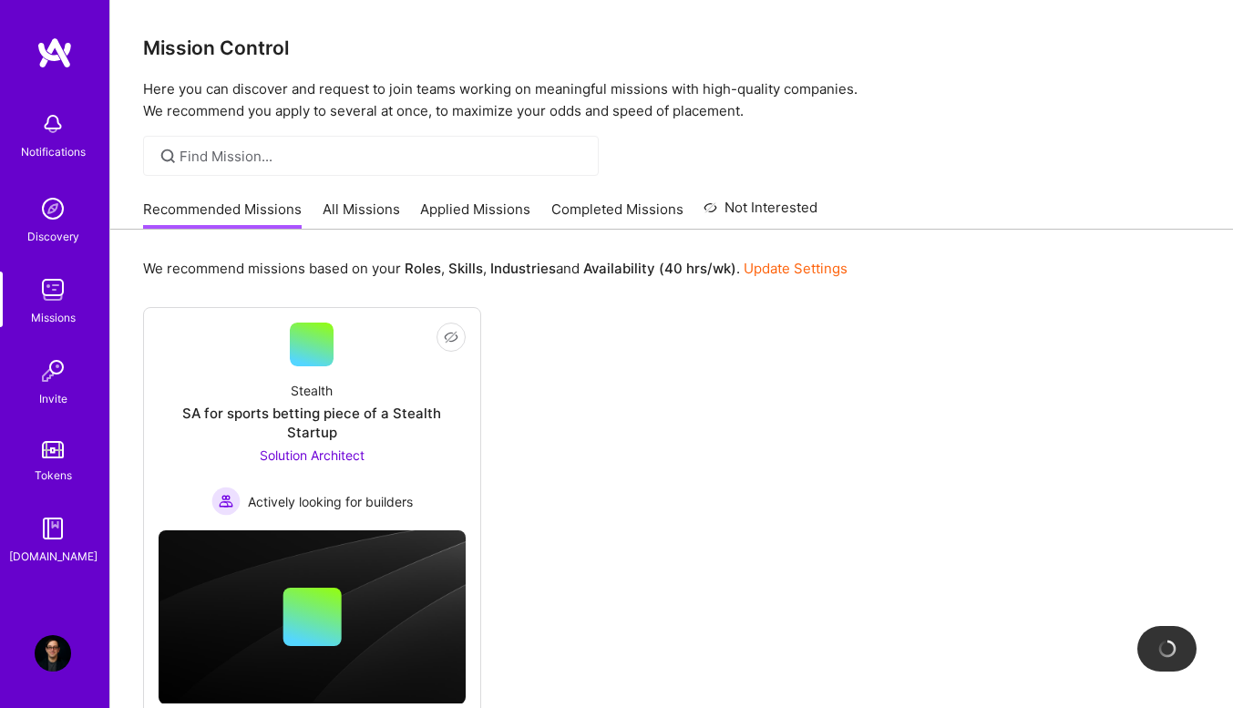
click at [323, 213] on link "All Missions" at bounding box center [361, 215] width 77 height 30
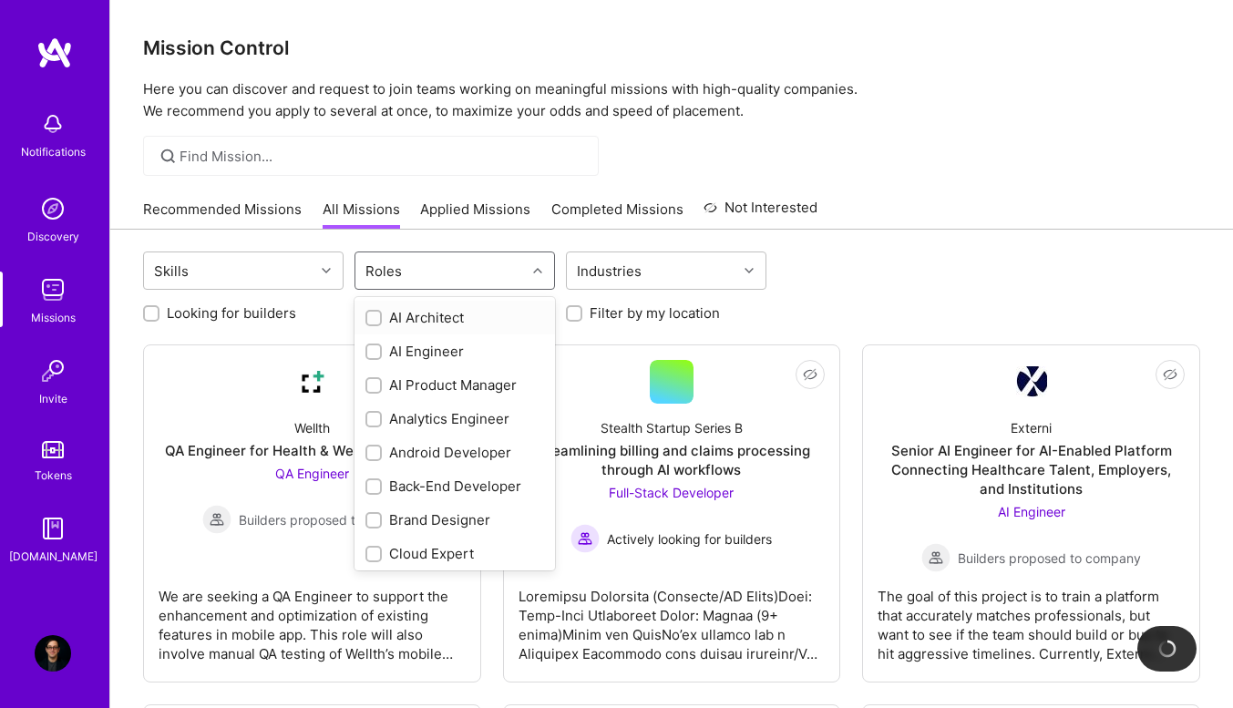
click at [406, 278] on div "Roles" at bounding box center [440, 270] width 170 height 36
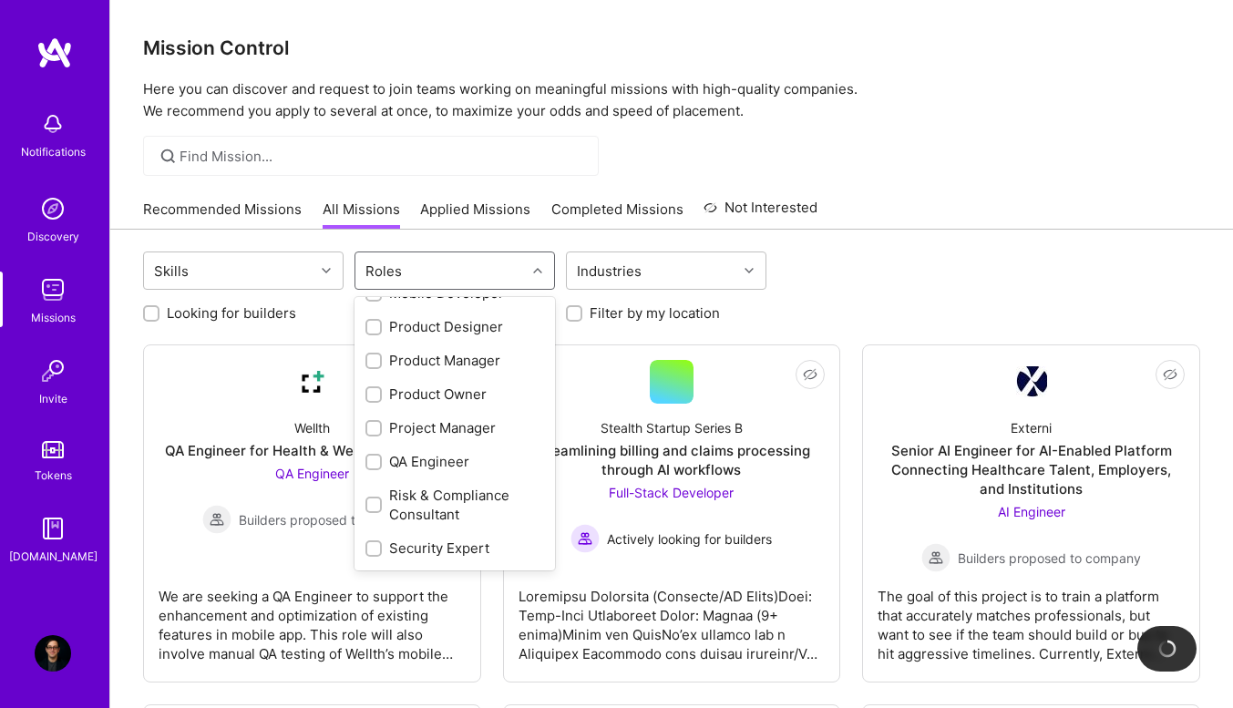
scroll to position [736, 0]
click at [369, 334] on div "Product Designer" at bounding box center [455, 324] width 201 height 34
checkbox input "true"
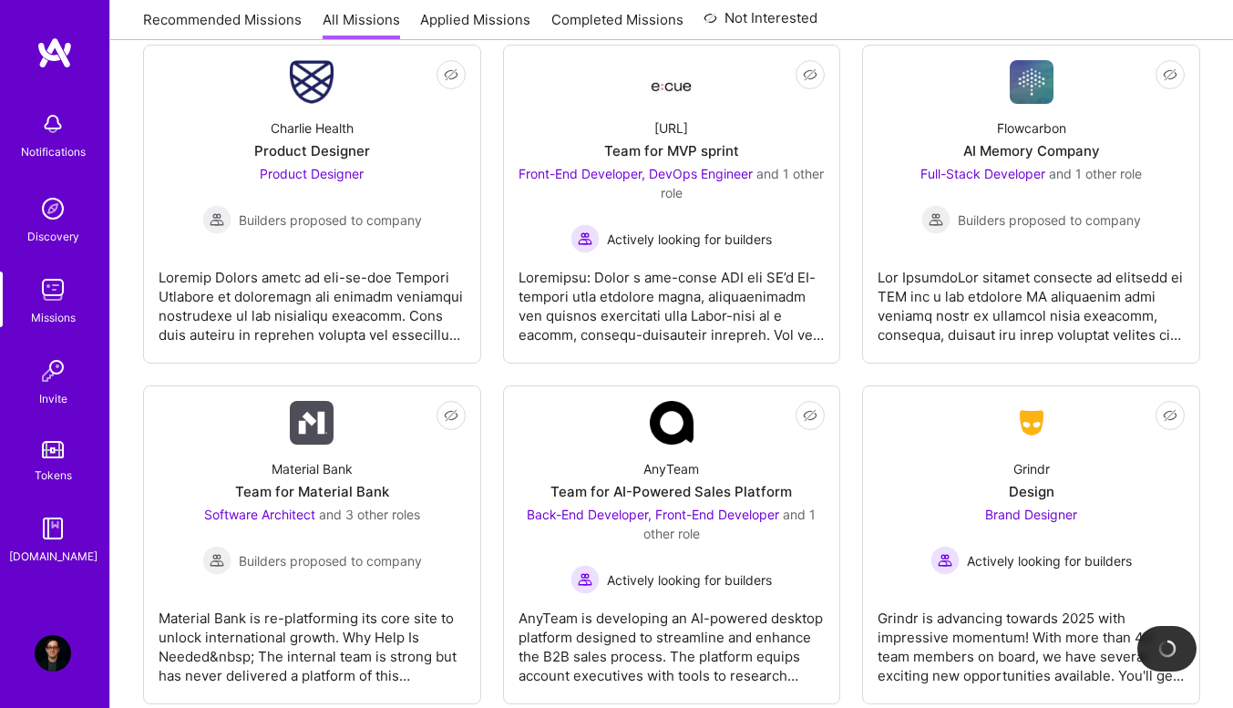
scroll to position [299, 0]
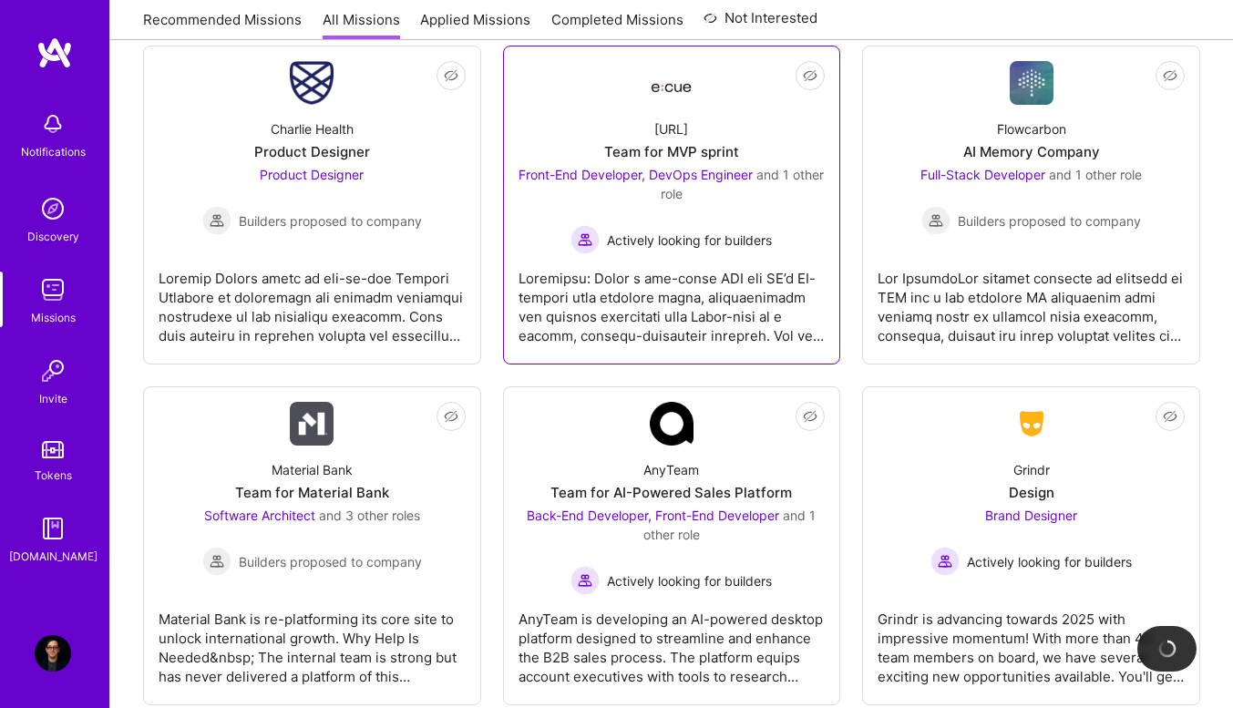
click at [736, 225] on div "Actively looking for builders" at bounding box center [672, 239] width 307 height 29
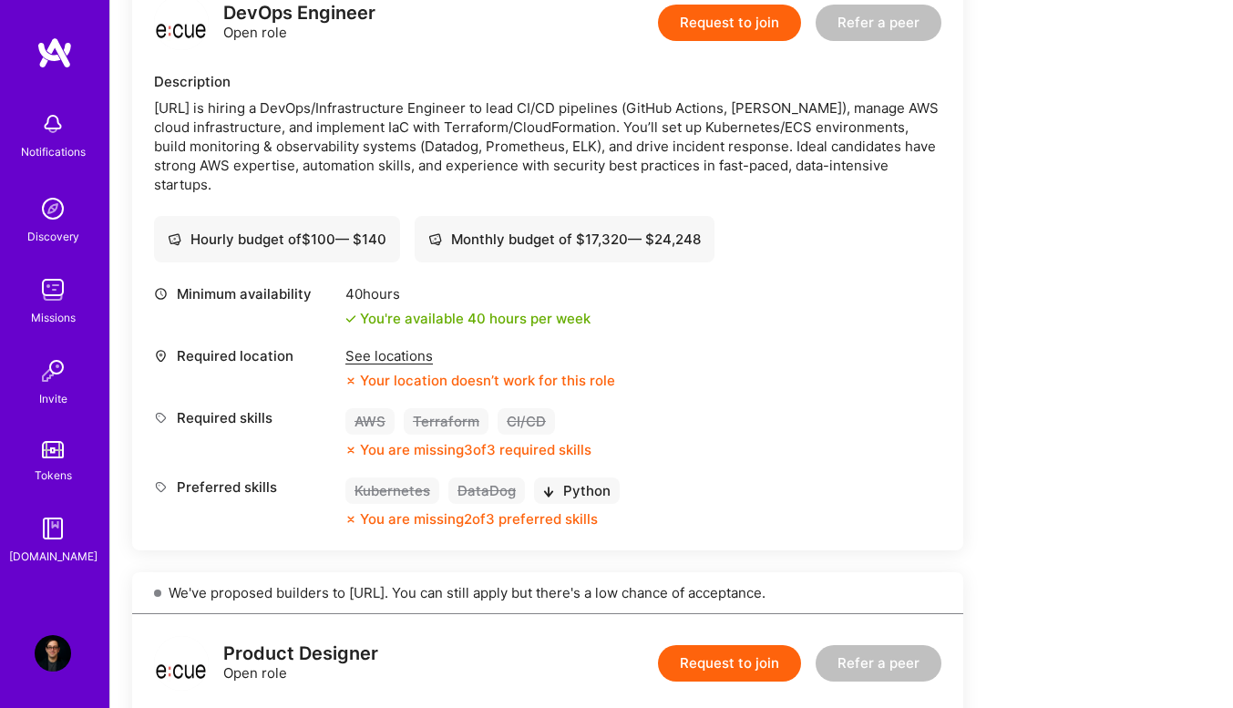
scroll to position [496, 0]
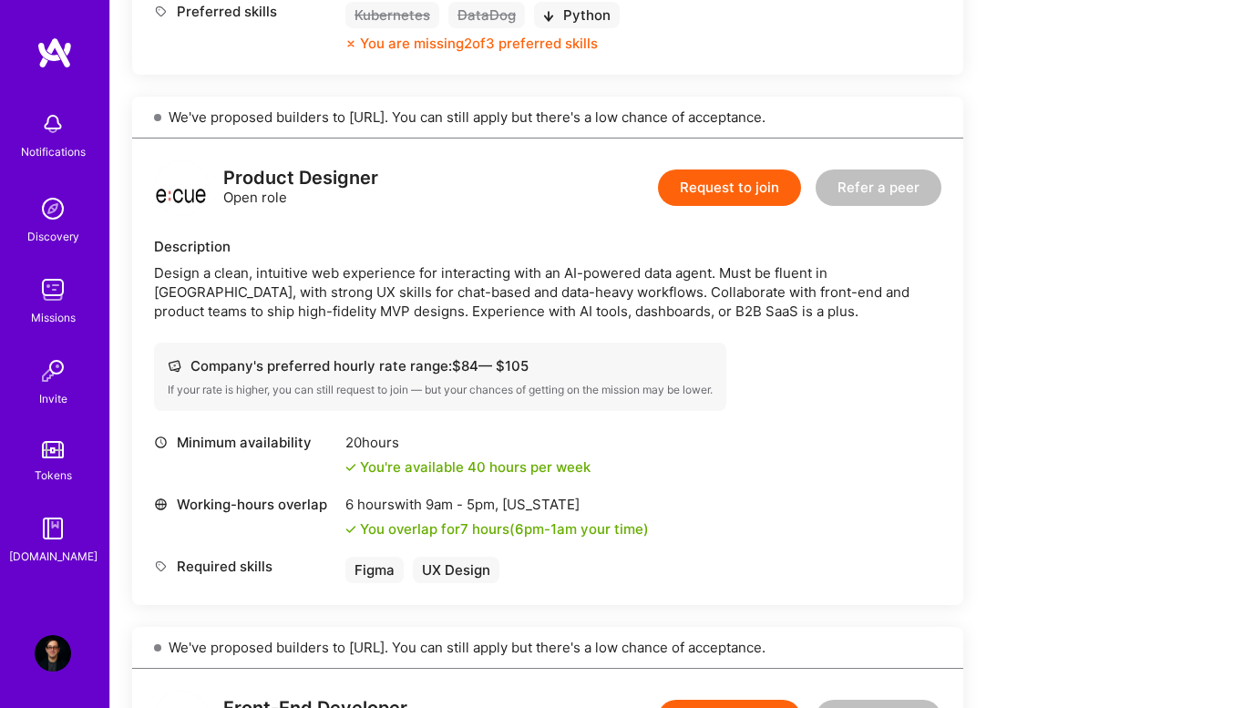
click at [383, 381] on div "Company's preferred hourly rate range: $ 84 — $ 105 If your rate is higher, you…" at bounding box center [440, 377] width 572 height 68
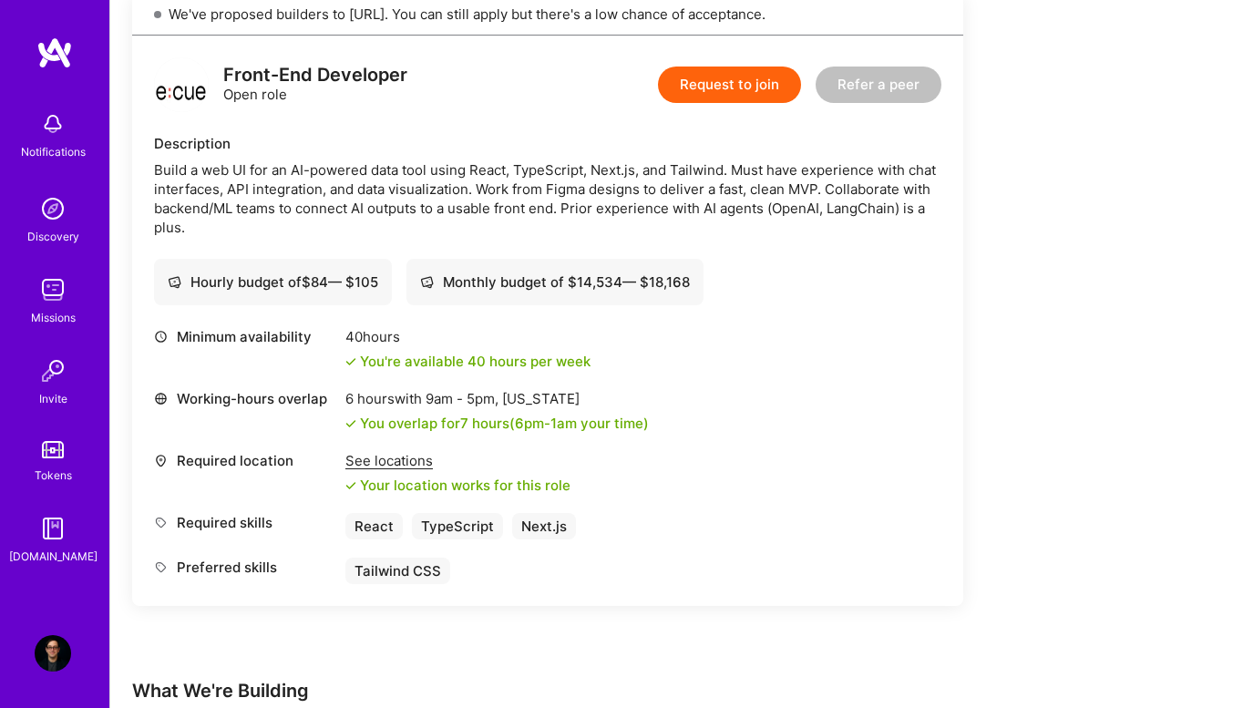
scroll to position [1606, 0]
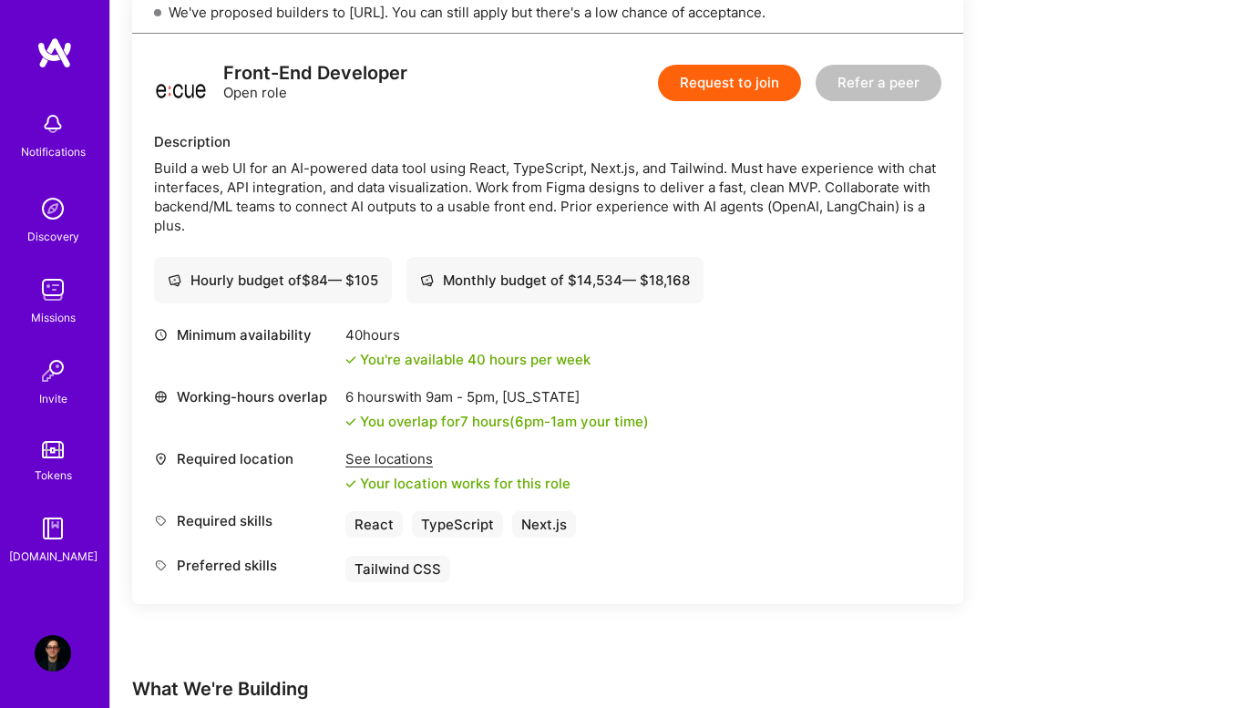
click at [385, 465] on div "See locations" at bounding box center [457, 458] width 225 height 19
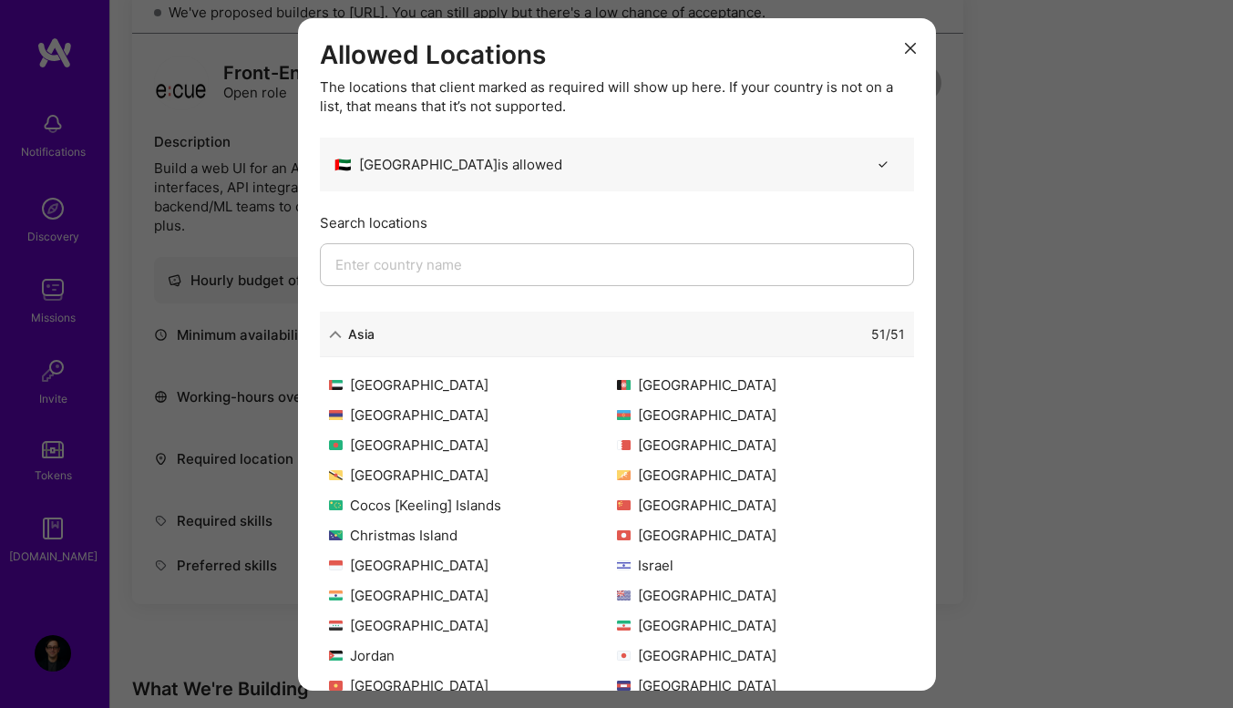
click at [331, 335] on icon "modal" at bounding box center [335, 334] width 13 height 13
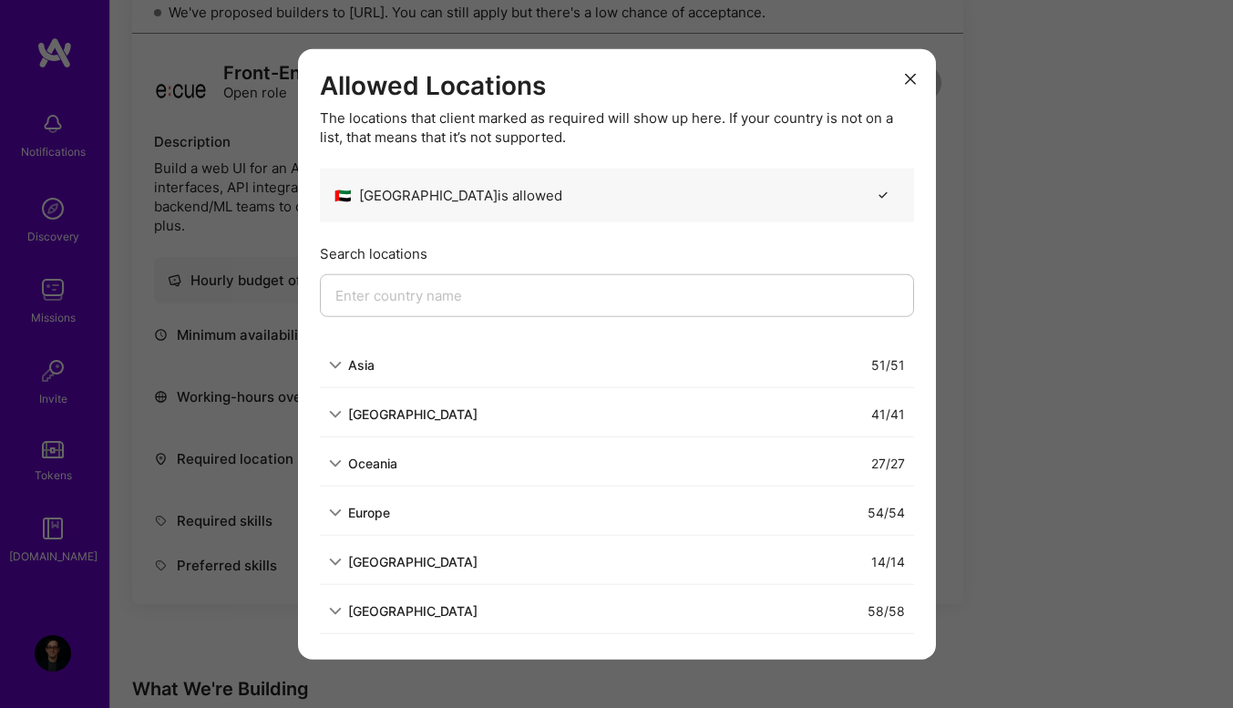
click at [878, 74] on h3 "Allowed Locations" at bounding box center [617, 85] width 594 height 31
click at [905, 77] on icon "modal" at bounding box center [910, 79] width 11 height 11
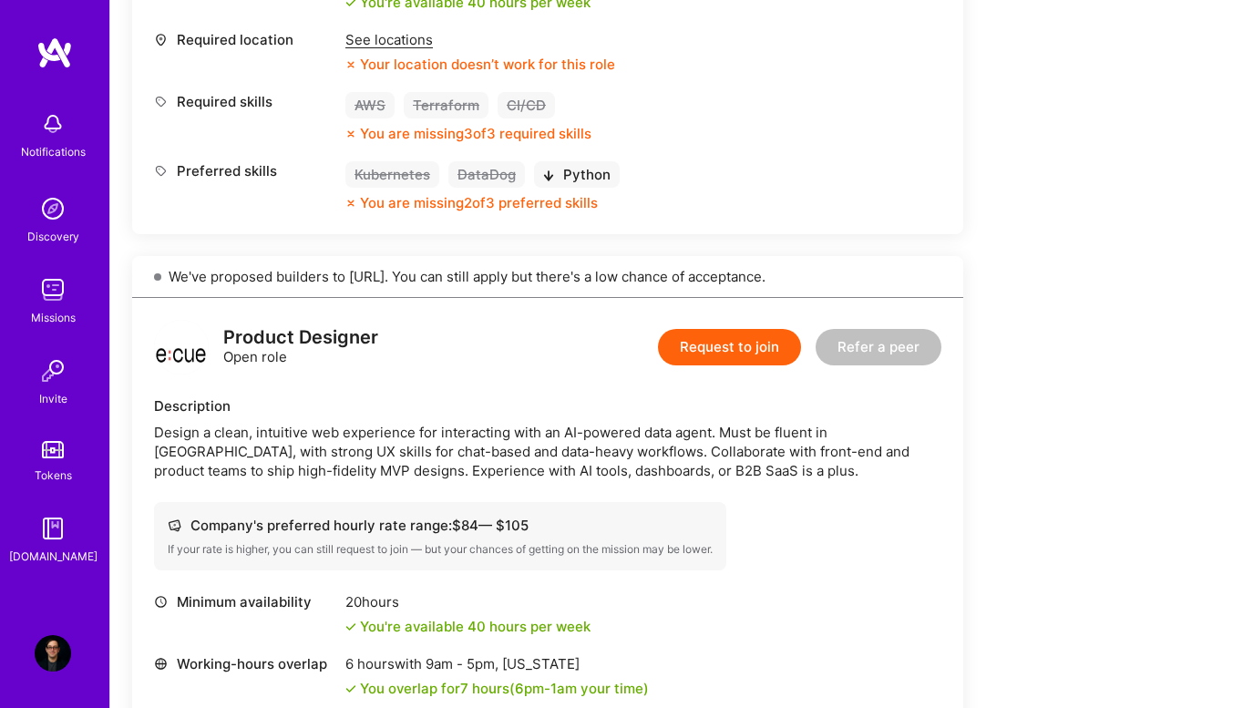
scroll to position [823, 0]
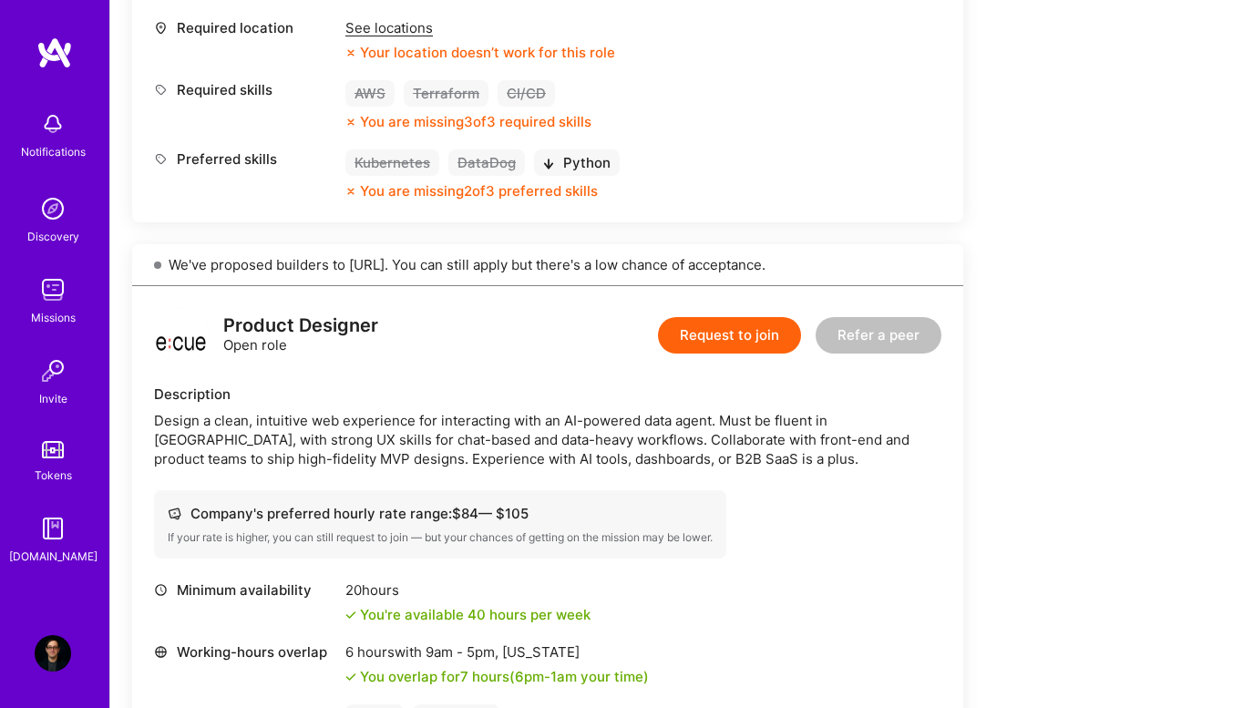
click at [730, 328] on button "Request to join" at bounding box center [729, 335] width 143 height 36
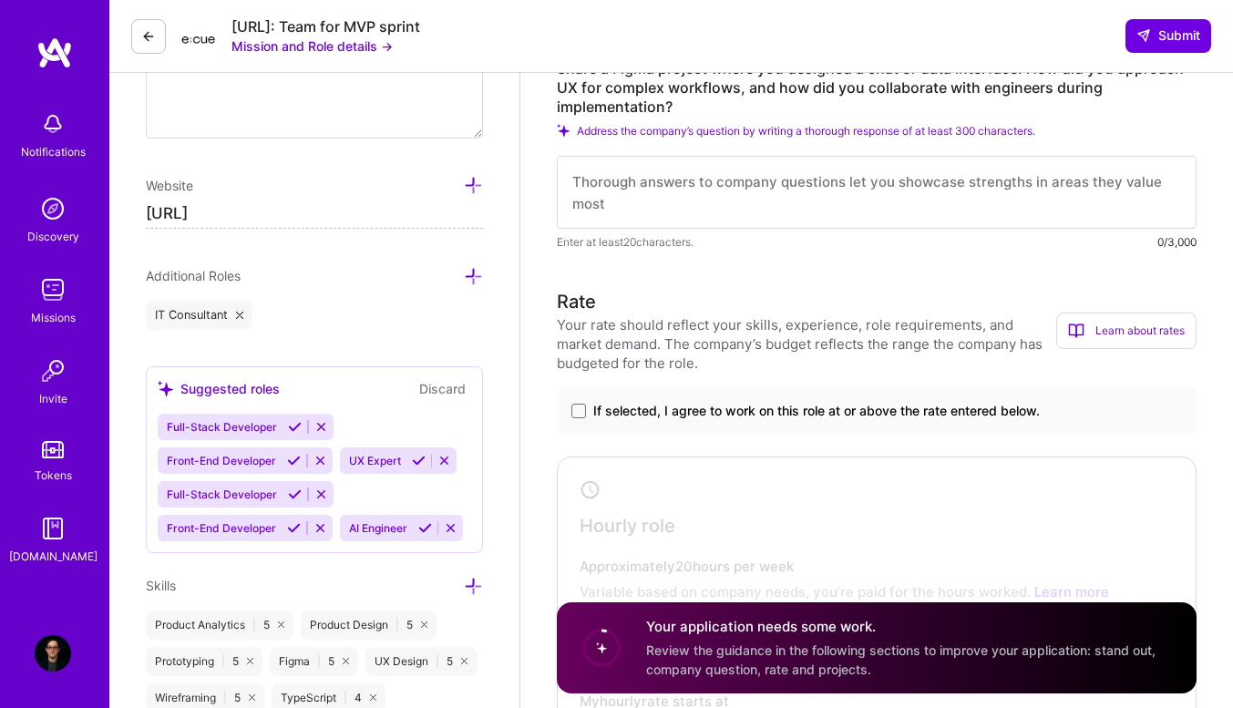
scroll to position [817, 0]
click at [670, 415] on span "If selected, I agree to work on this role at or above the rate entered below." at bounding box center [816, 409] width 447 height 18
click at [0, 0] on input "If selected, I agree to work on this role at or above the rate entered below." at bounding box center [0, 0] width 0 height 0
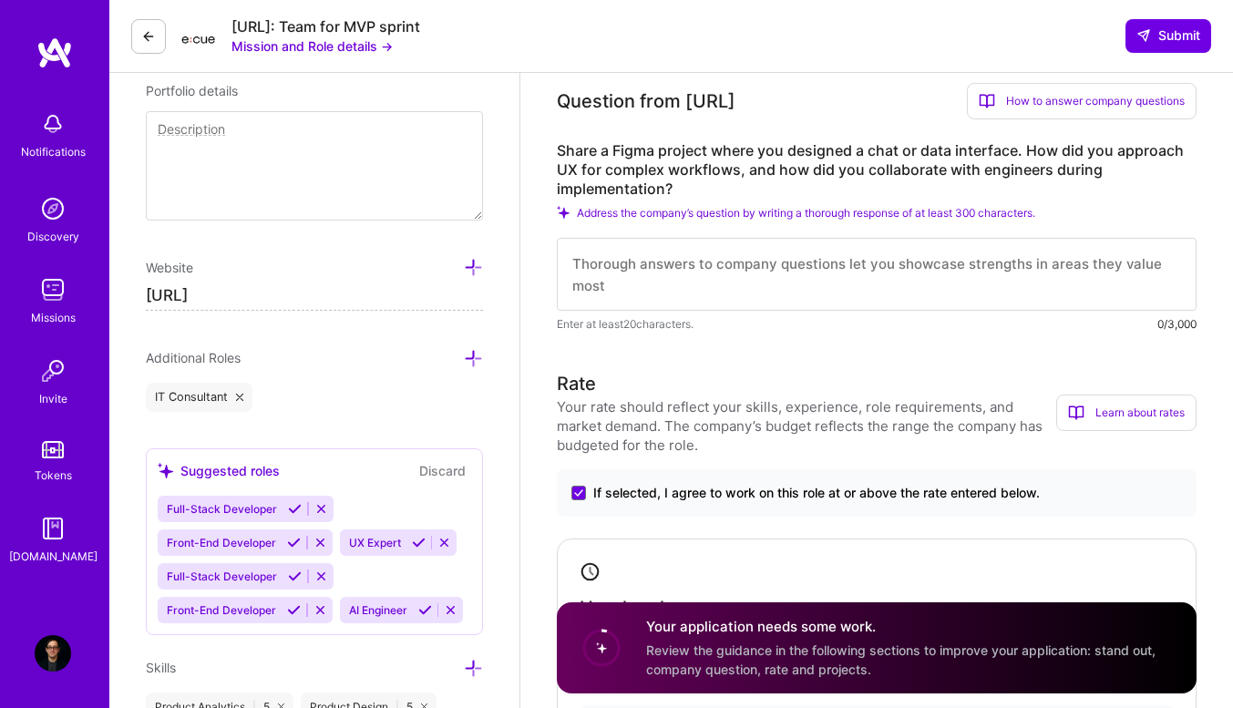
scroll to position [743, 0]
